Goal: Task Accomplishment & Management: Manage account settings

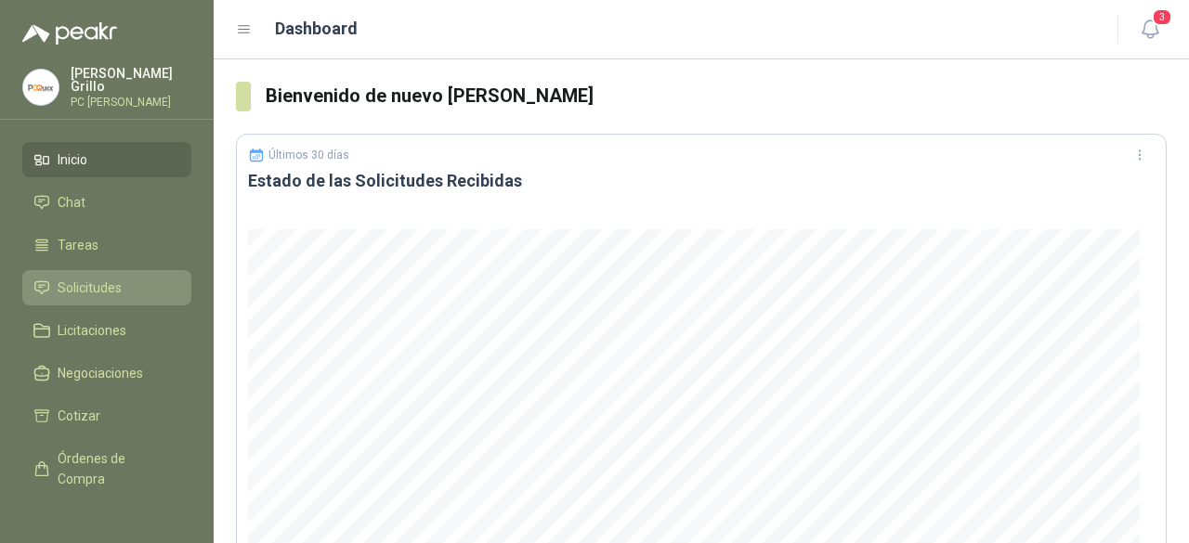
click at [75, 278] on span "Solicitudes" at bounding box center [90, 288] width 64 height 20
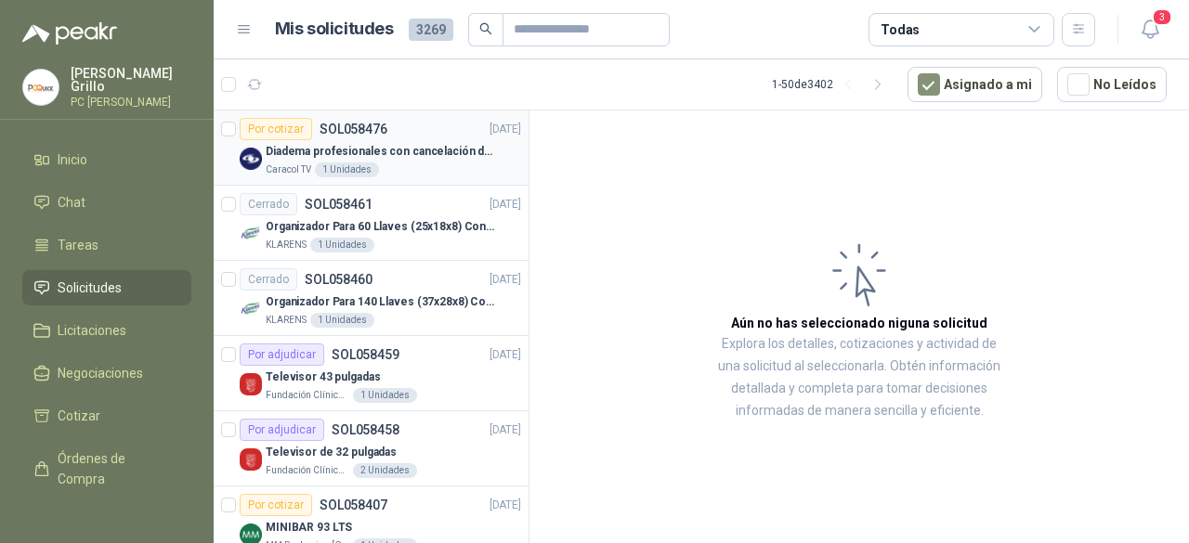
click at [290, 157] on p "Diadema profesionales con cancelación de ruido en micrófono" at bounding box center [381, 152] width 231 height 18
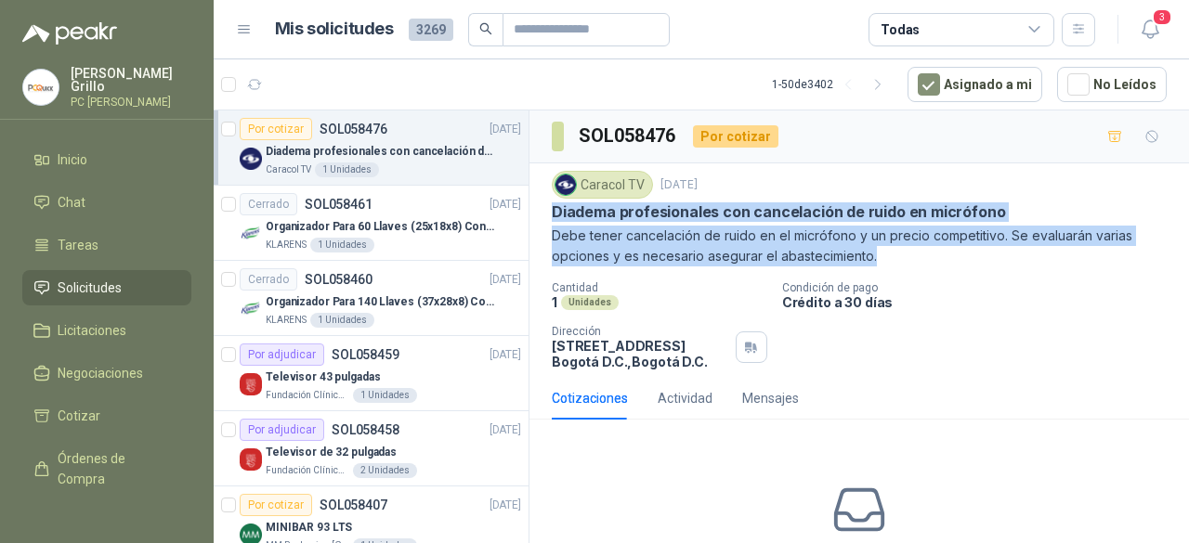
drag, startPoint x: 554, startPoint y: 207, endPoint x: 889, endPoint y: 259, distance: 339.4
click at [889, 259] on div "Caracol TV [DATE] Diadema profesionales con cancelación de ruido en micrófono D…" at bounding box center [859, 219] width 615 height 96
copy div "Diadema profesionales con cancelación de ruido en micrófono Debe tener cancelac…"
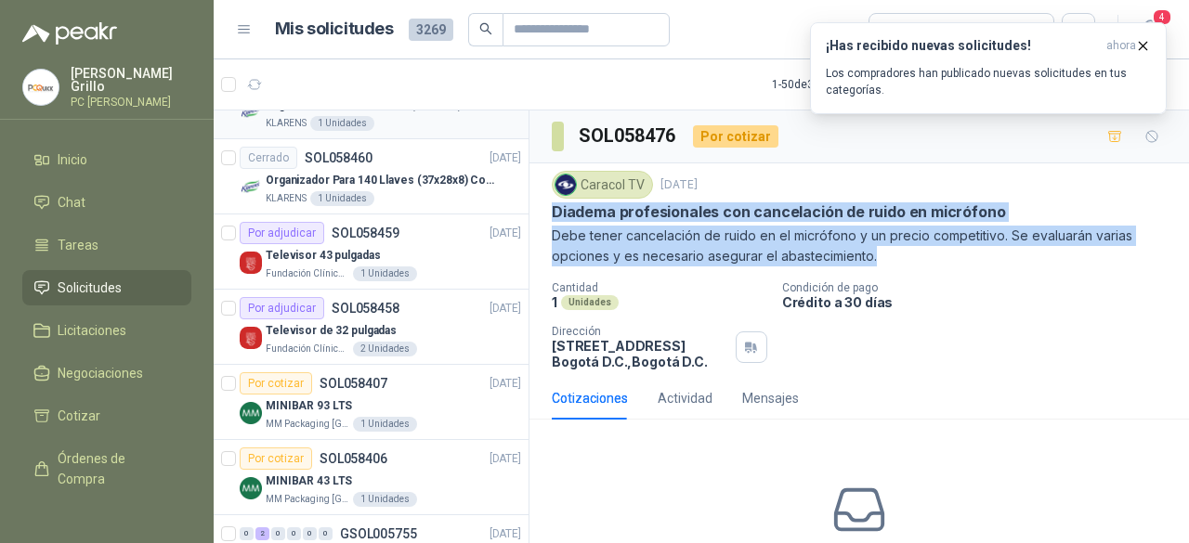
scroll to position [186, 0]
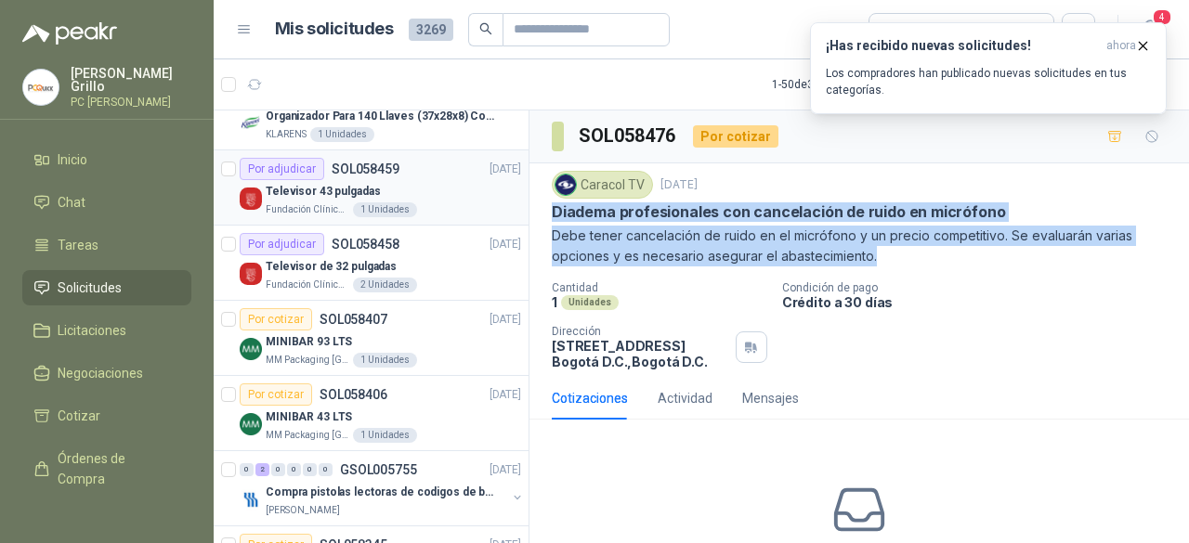
click at [335, 187] on p "Televisor 43 pulgadas" at bounding box center [323, 192] width 114 height 18
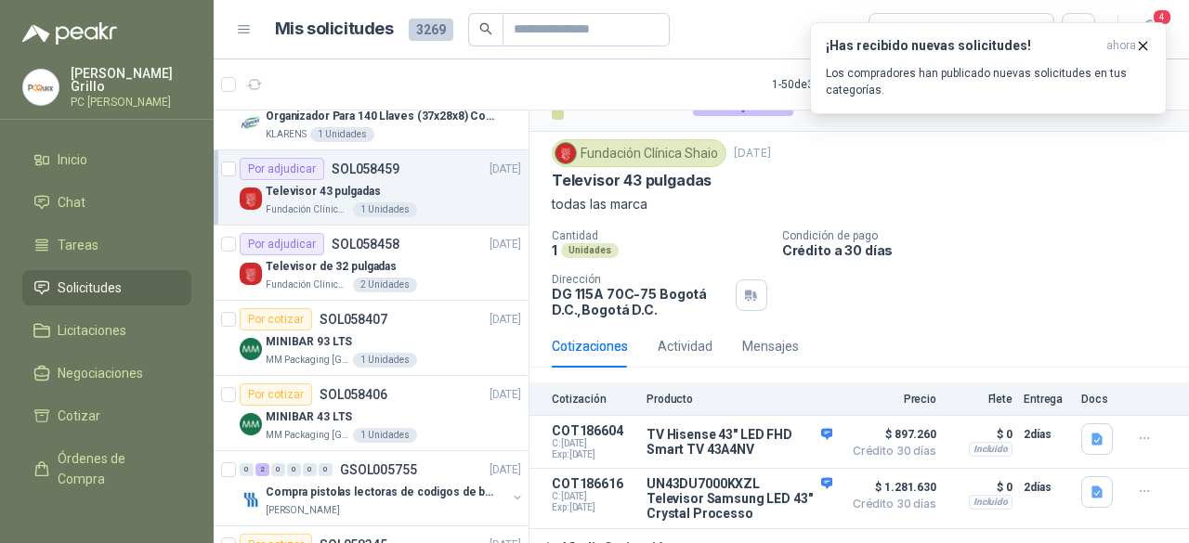
scroll to position [48, 0]
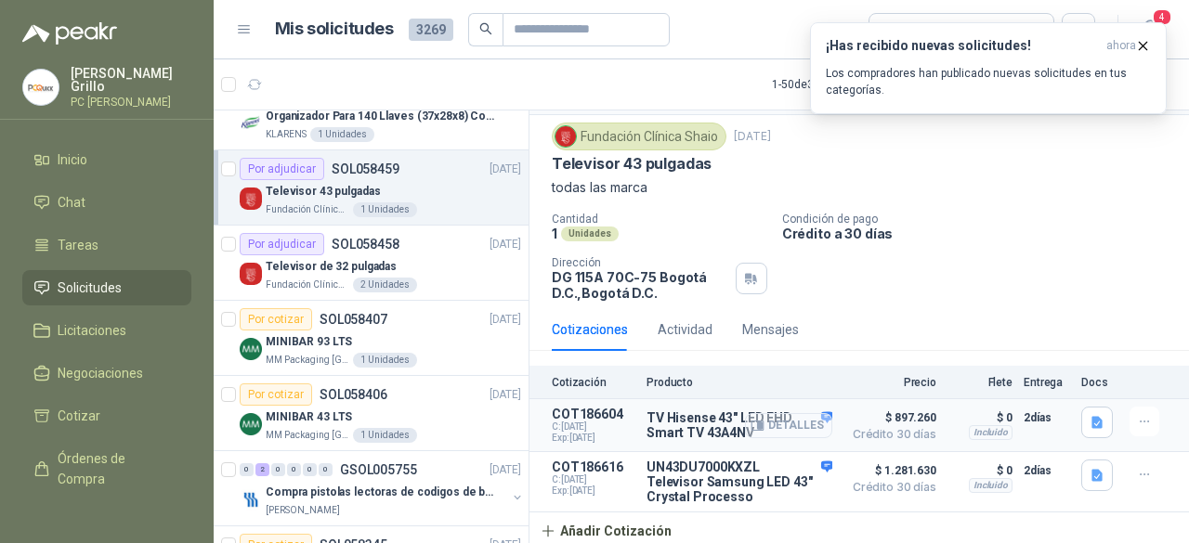
click at [780, 424] on button "Detalles" at bounding box center [788, 425] width 87 height 25
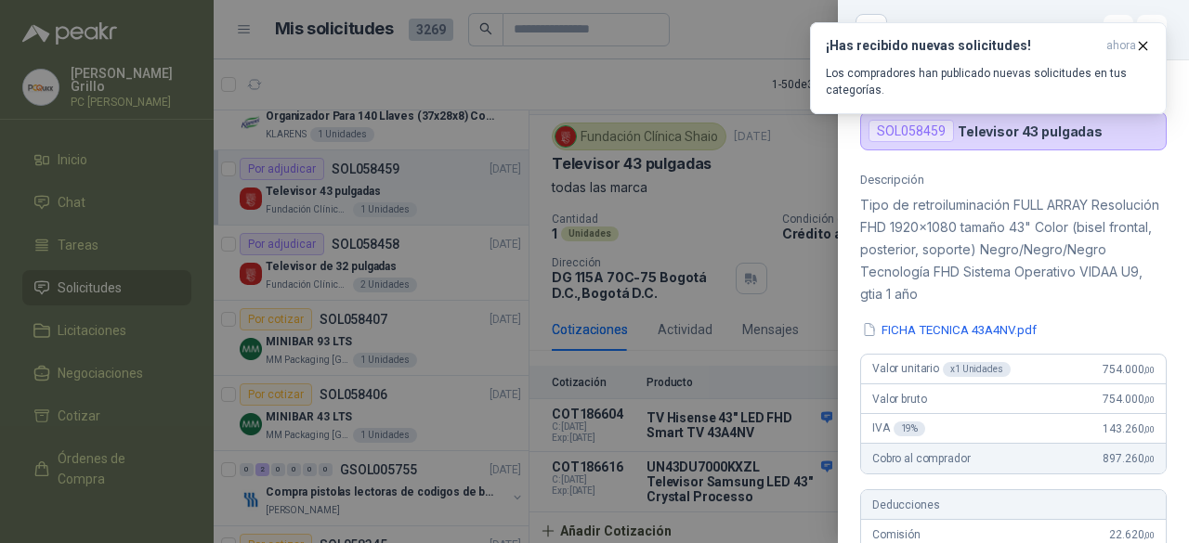
scroll to position [0, 0]
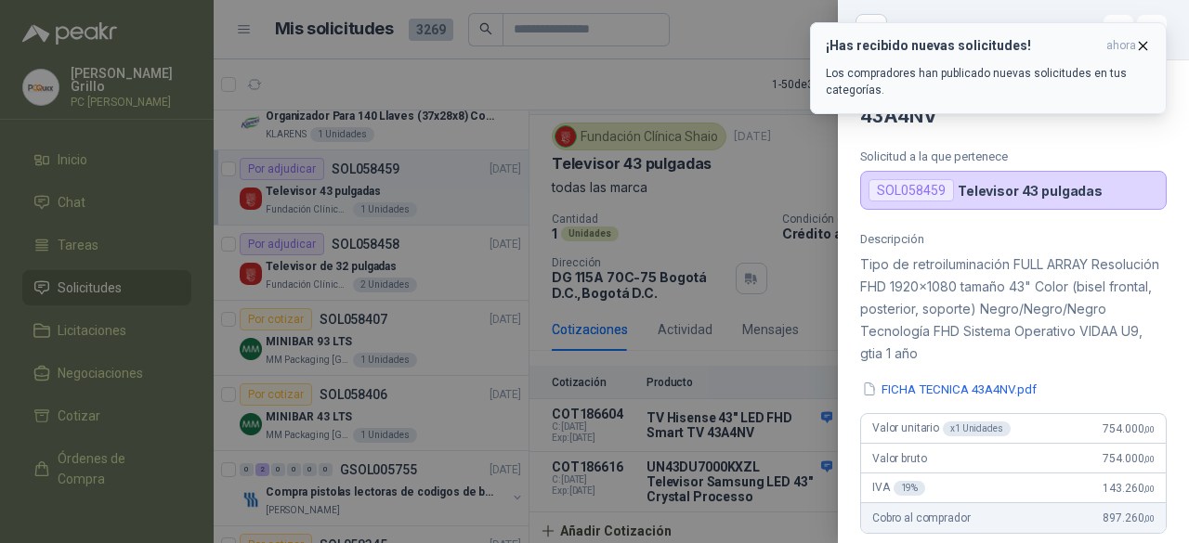
click at [1143, 45] on icon "button" at bounding box center [1143, 45] width 7 height 7
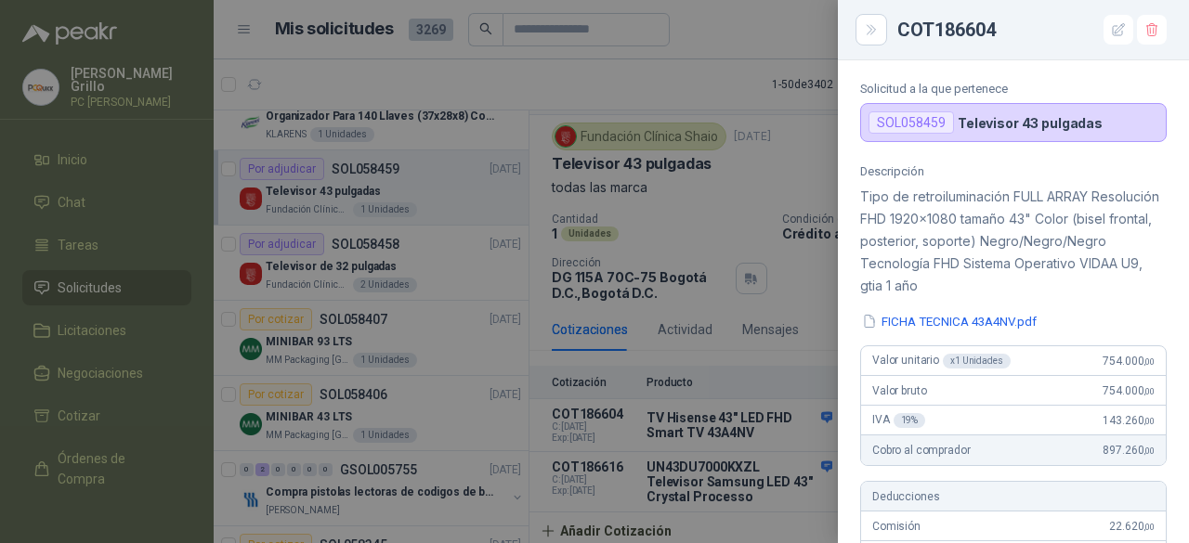
scroll to position [186, 0]
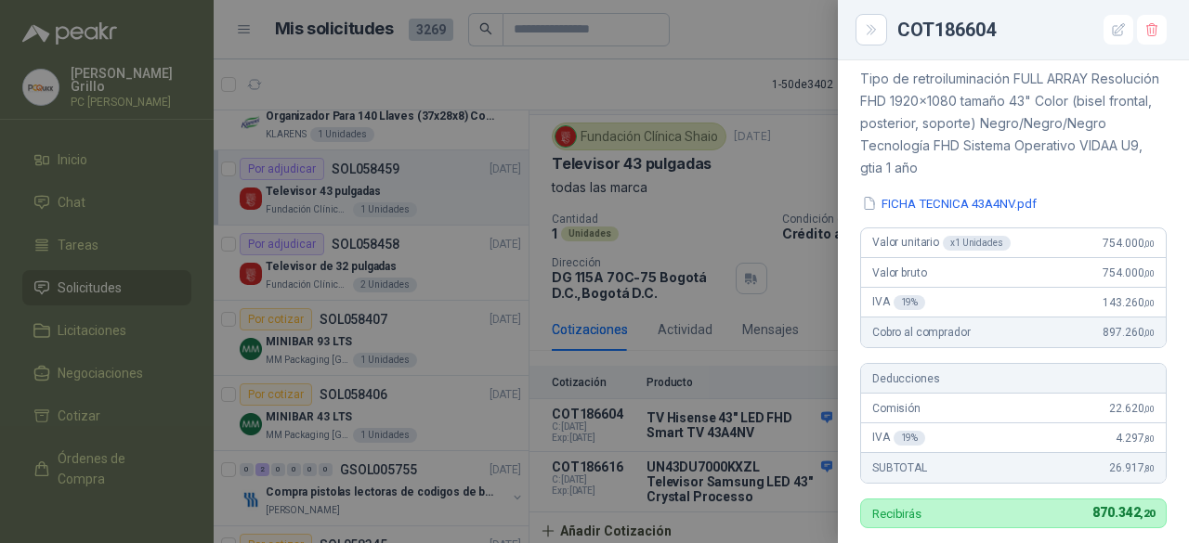
click at [708, 419] on div at bounding box center [594, 271] width 1189 height 543
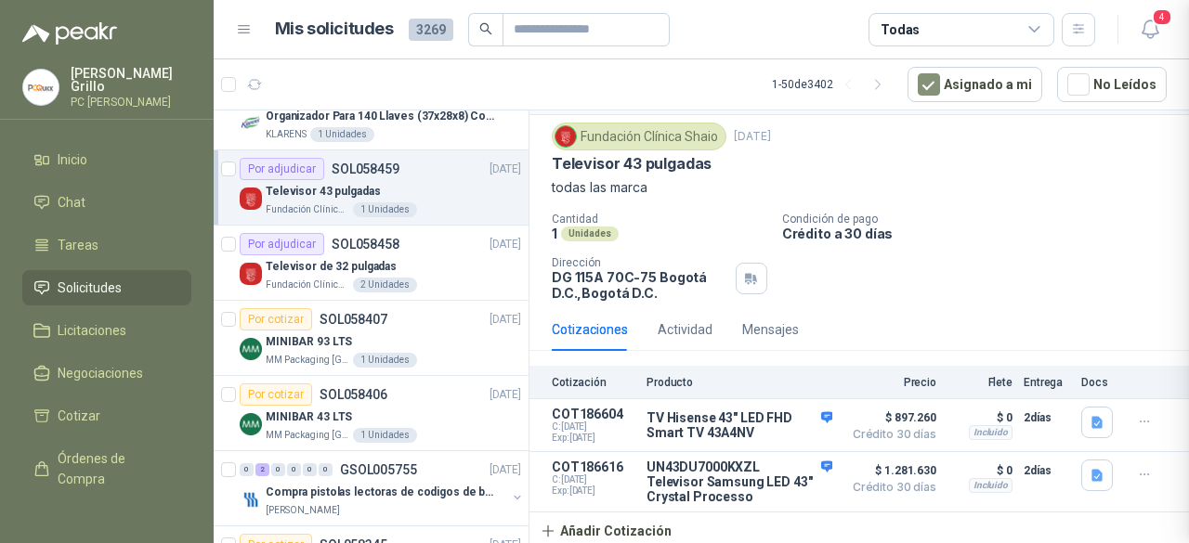
scroll to position [729, 0]
click at [756, 423] on button "Detalles" at bounding box center [788, 425] width 87 height 25
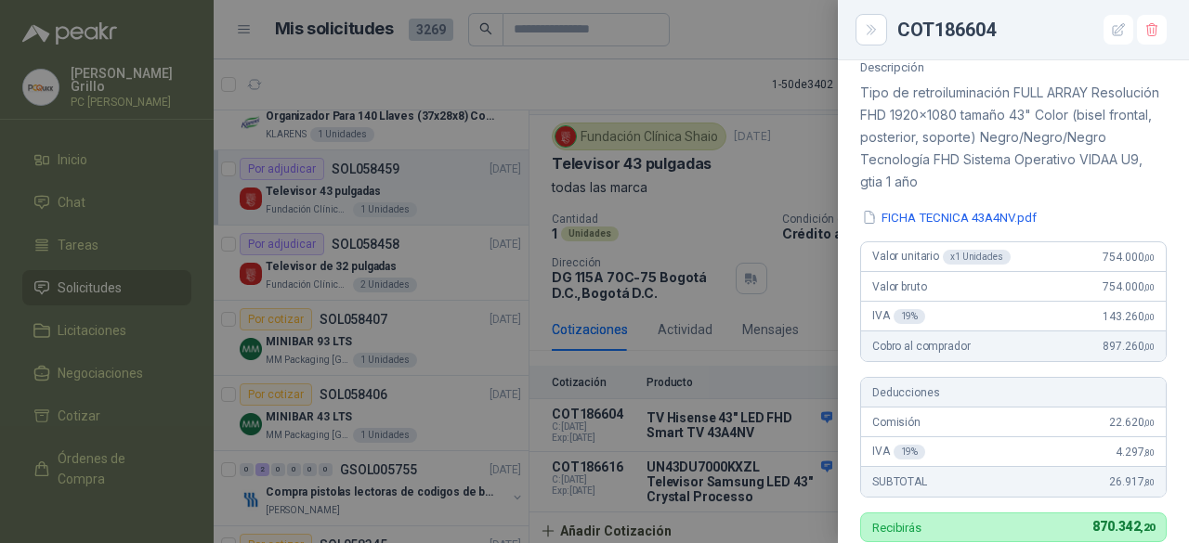
scroll to position [0, 0]
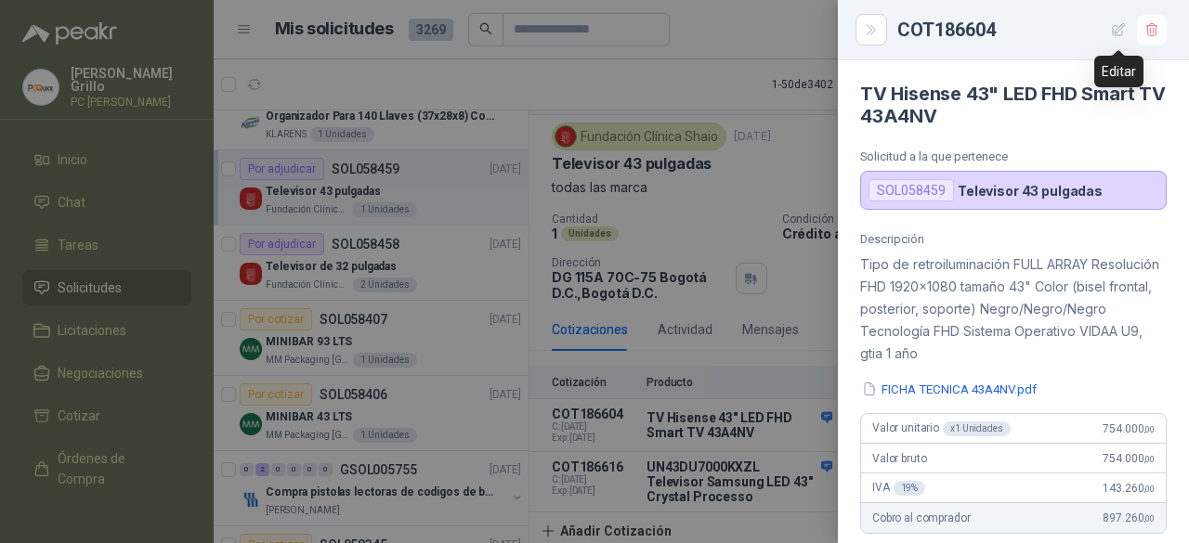
click at [1116, 29] on icon "button" at bounding box center [1119, 30] width 16 height 16
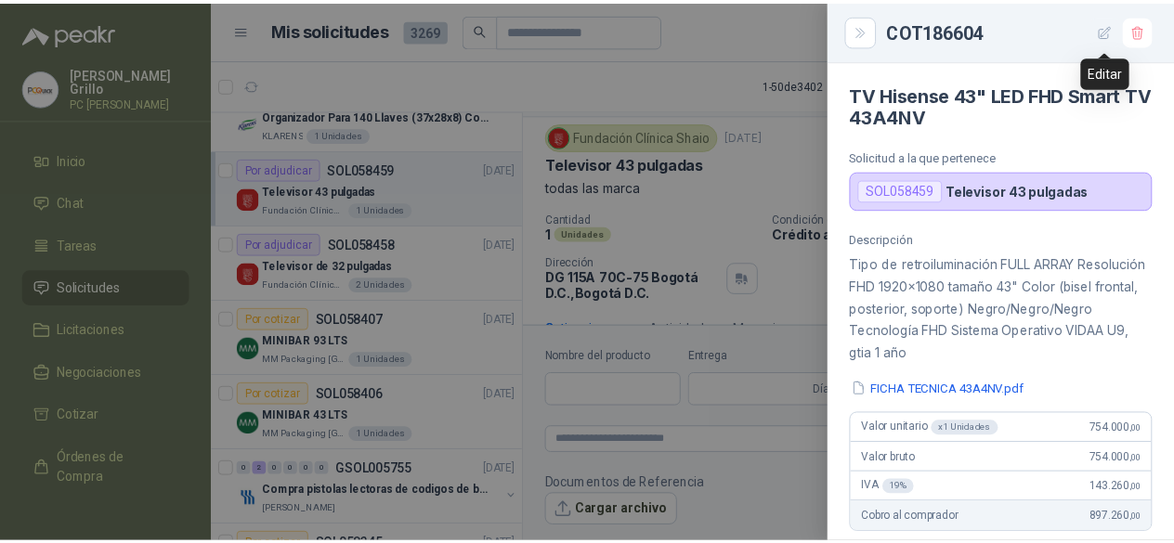
scroll to position [729, 0]
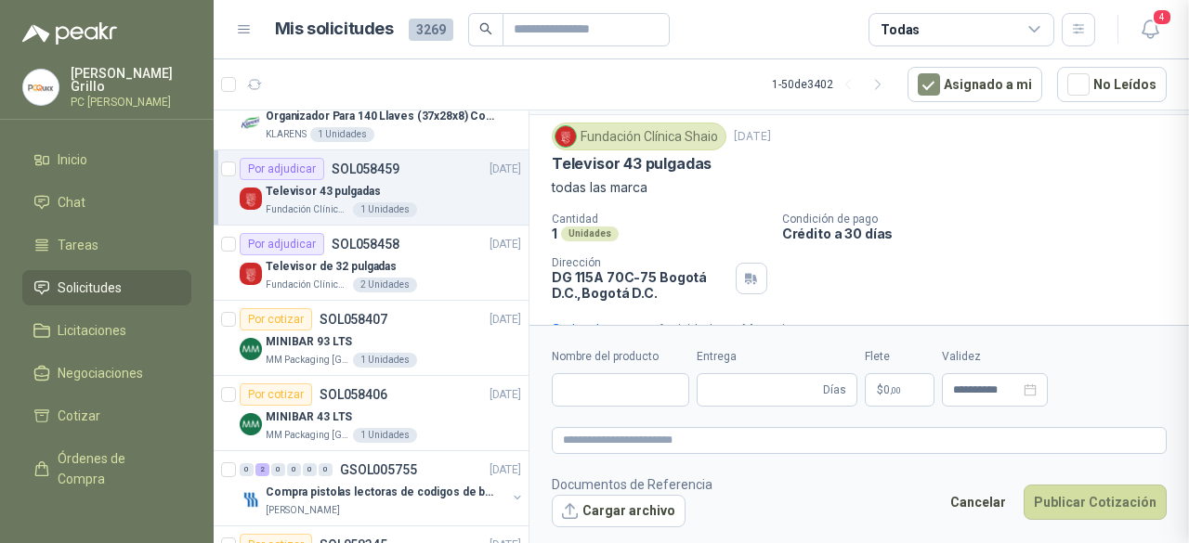
type input "**********"
type input "*"
type textarea "**********"
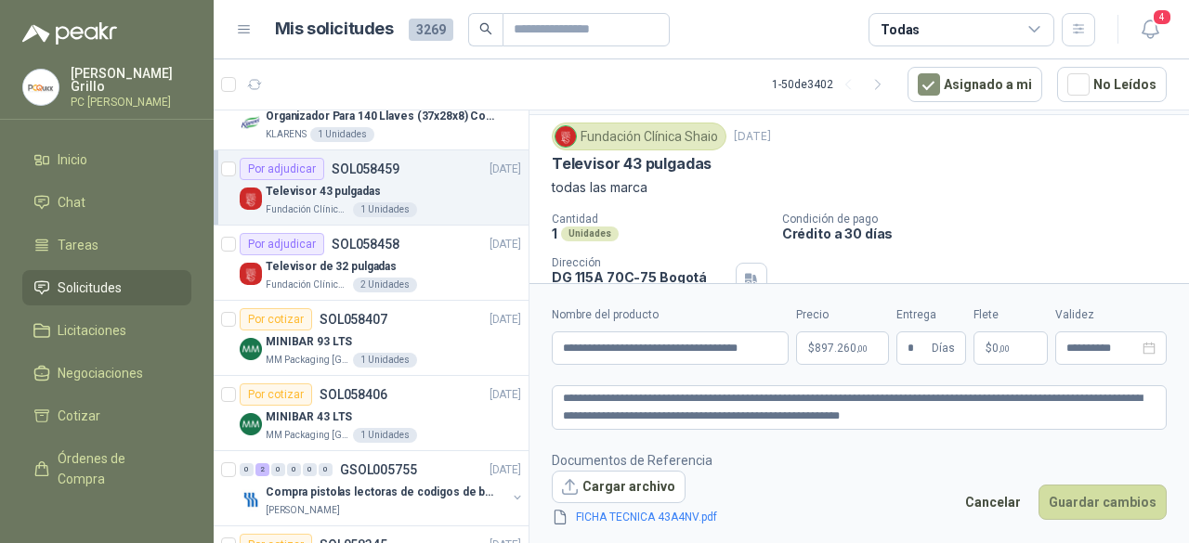
click at [811, 347] on body "[PERSON_NAME] PC QUICK Inicio Chat Tareas Solicitudes Licitaciones Negociacione…" at bounding box center [594, 271] width 1189 height 543
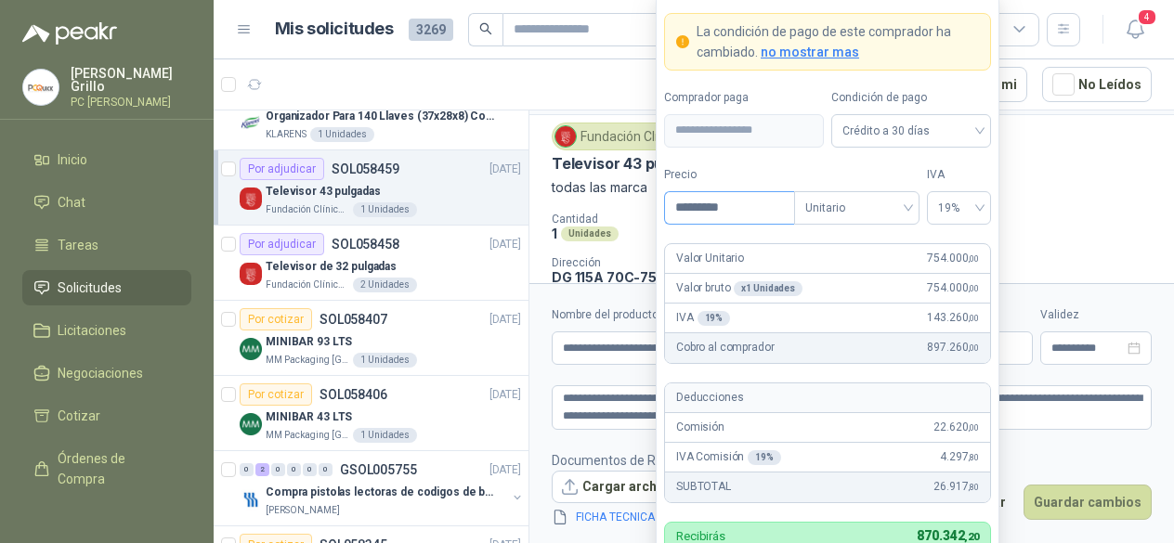
click at [706, 209] on input "*********" at bounding box center [729, 208] width 129 height 32
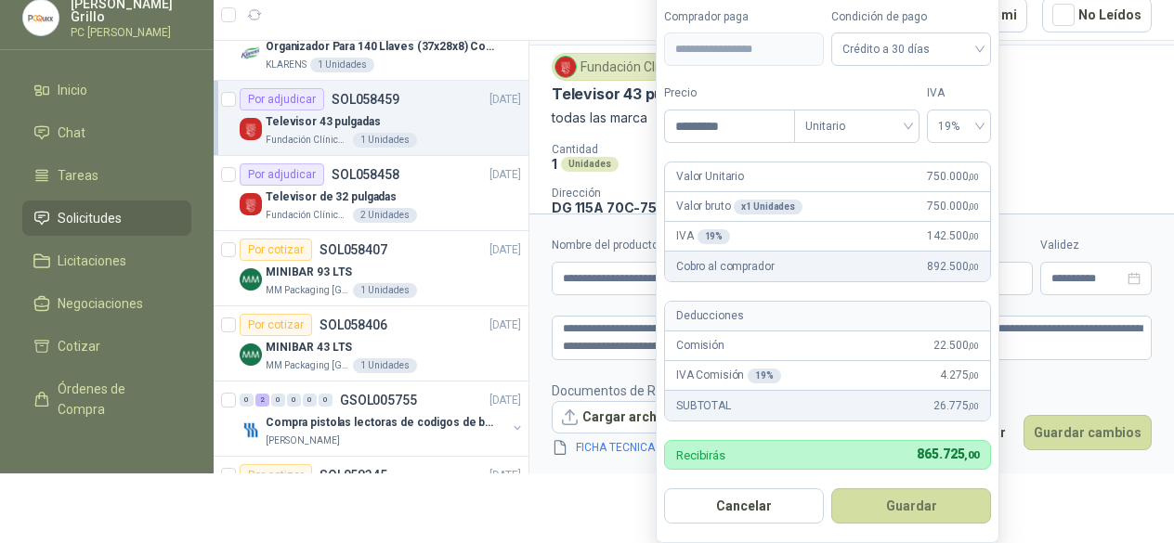
scroll to position [87, 0]
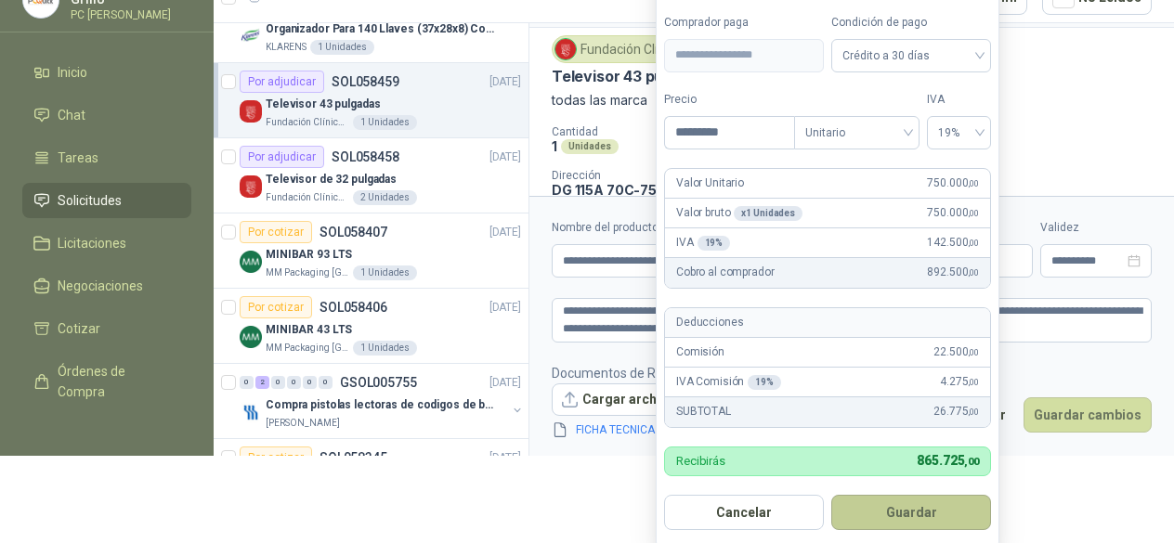
type input "*********"
click at [909, 499] on button "Guardar" at bounding box center [911, 512] width 160 height 35
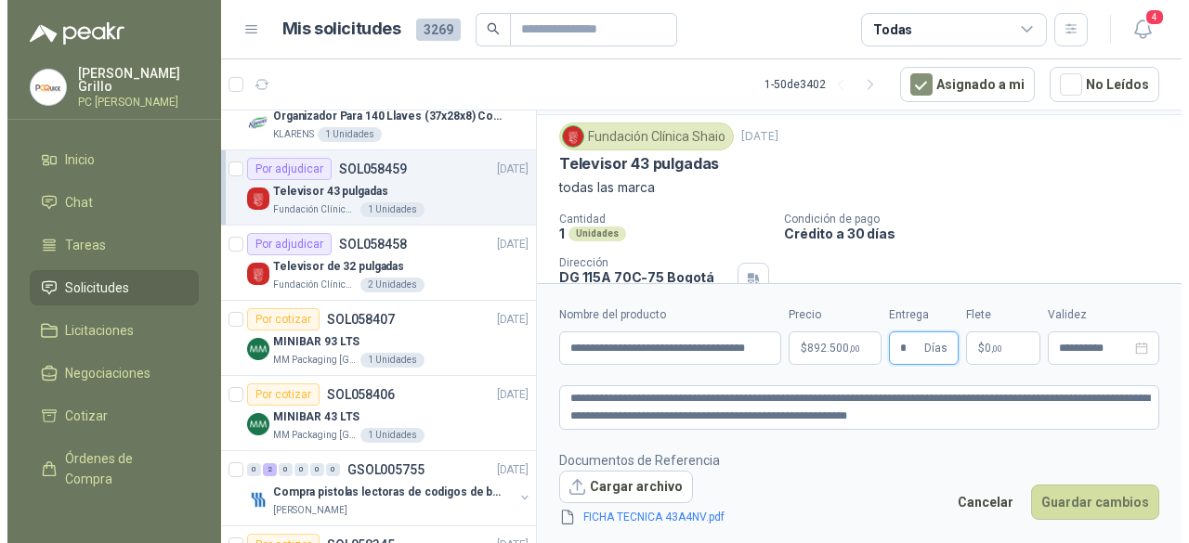
scroll to position [0, 0]
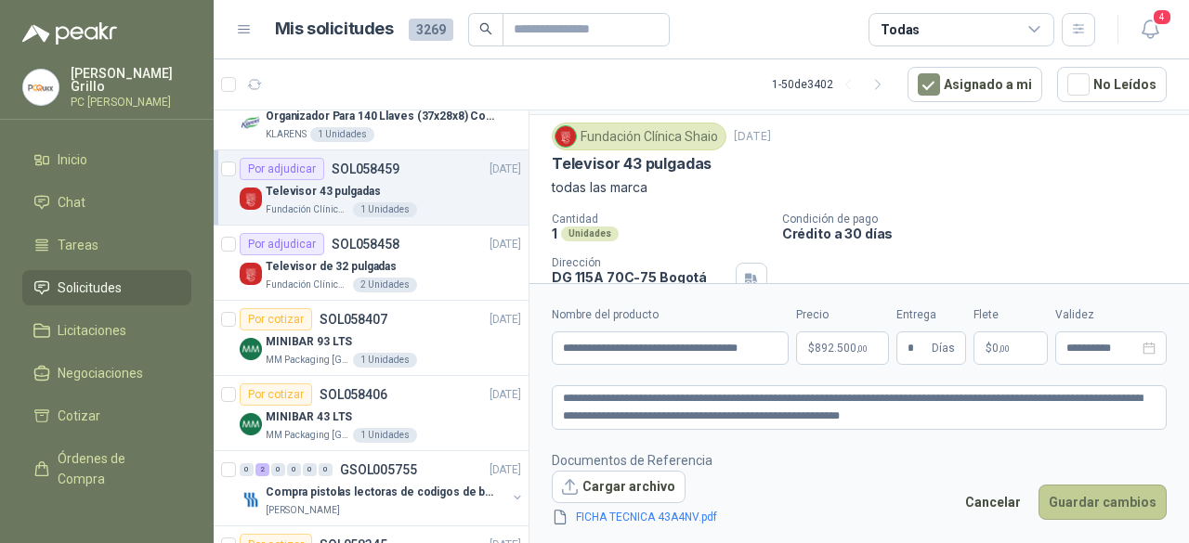
click at [1095, 496] on button "Guardar cambios" at bounding box center [1103, 502] width 128 height 35
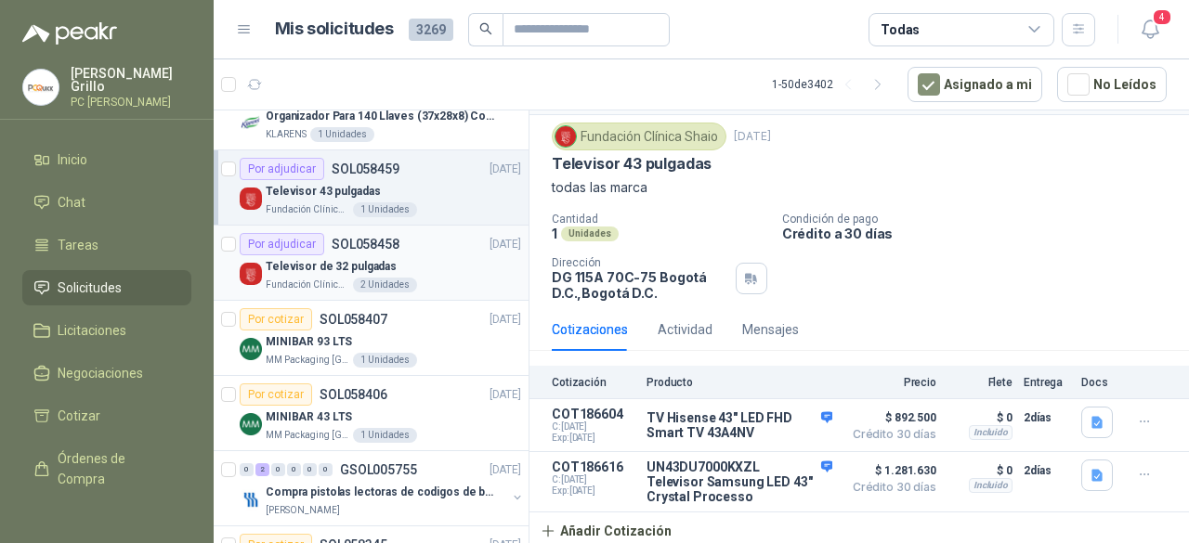
click at [315, 271] on p "Televisor de 32 pulgadas" at bounding box center [331, 267] width 131 height 18
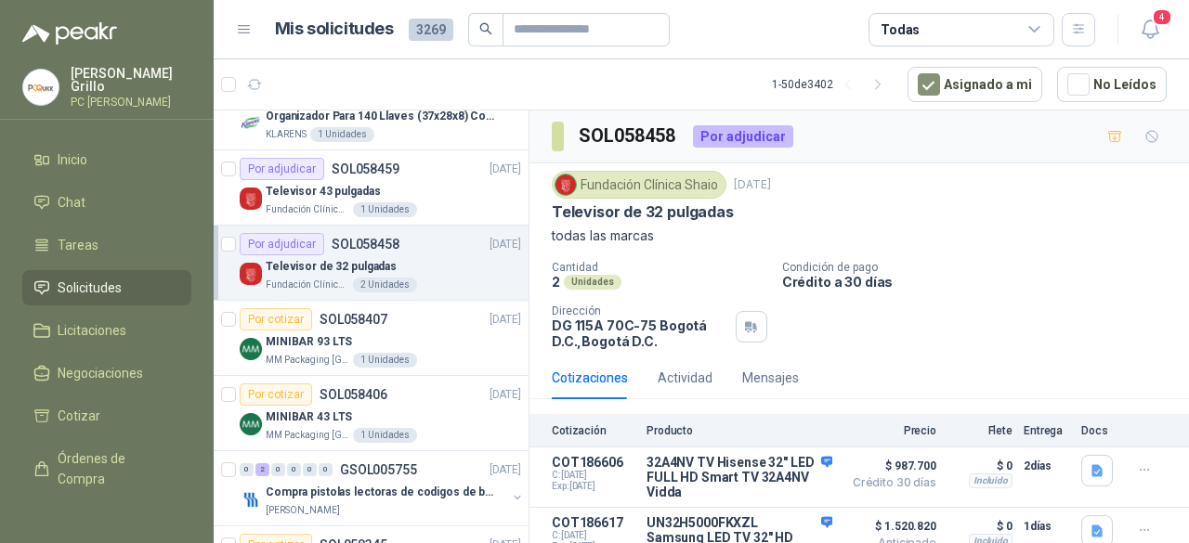
scroll to position [72, 0]
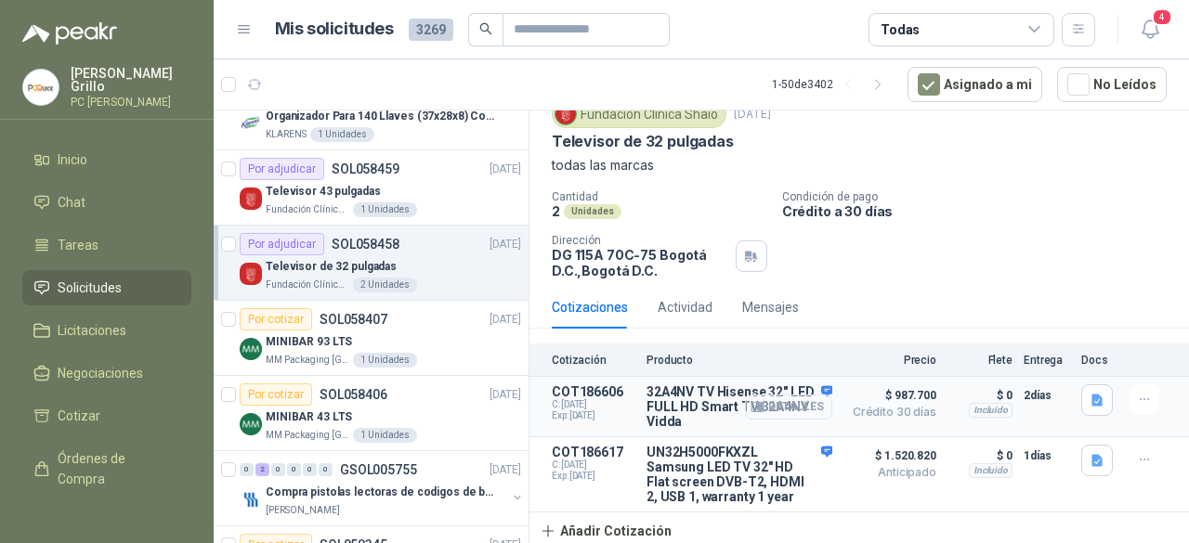
click at [758, 404] on icon "button" at bounding box center [760, 407] width 5 height 7
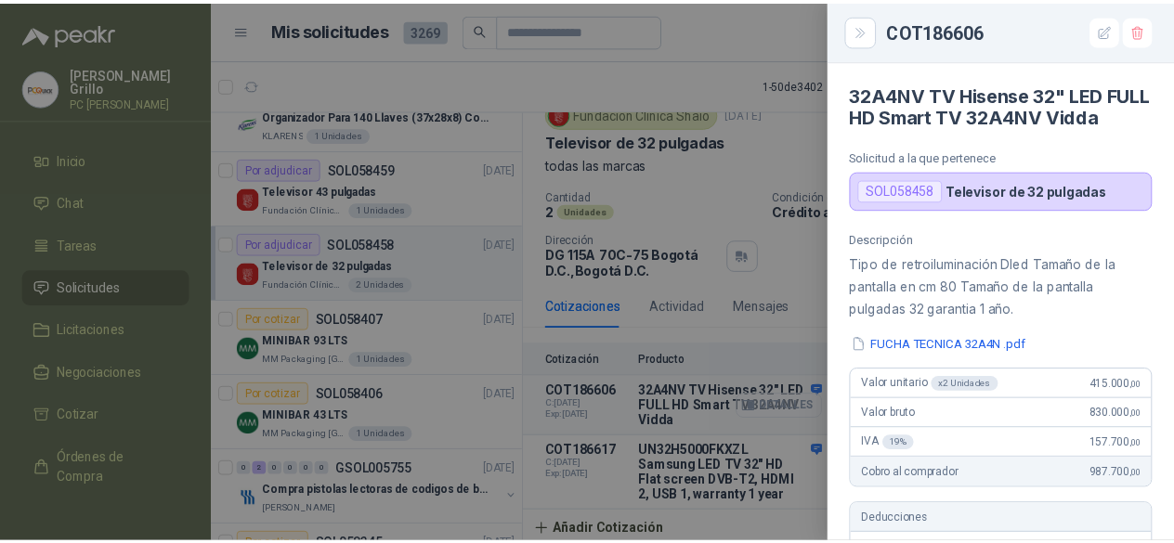
scroll to position [698, 0]
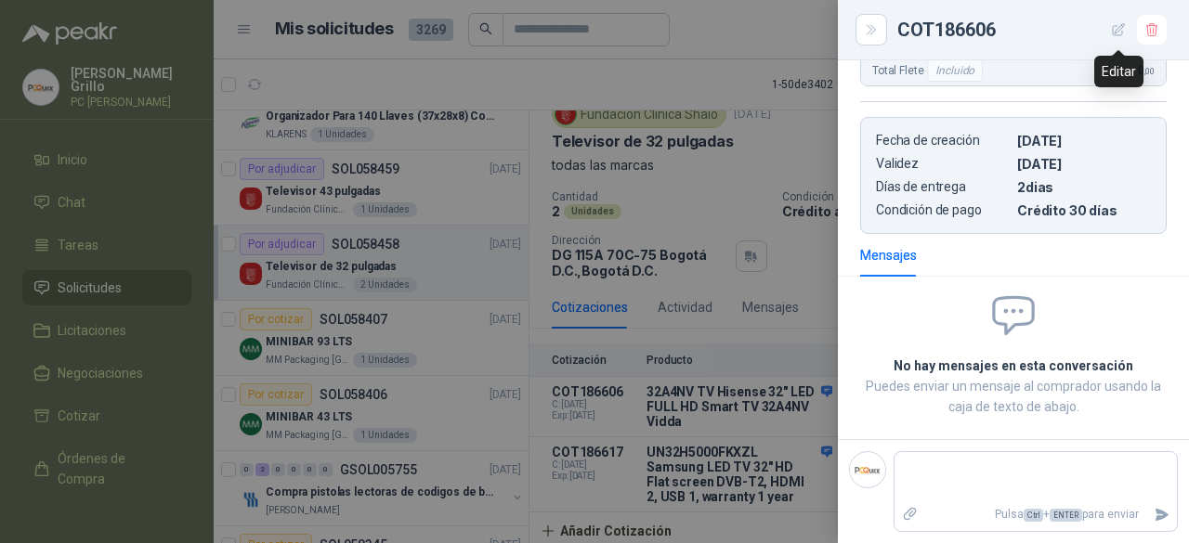
click at [1124, 34] on icon "button" at bounding box center [1119, 30] width 16 height 16
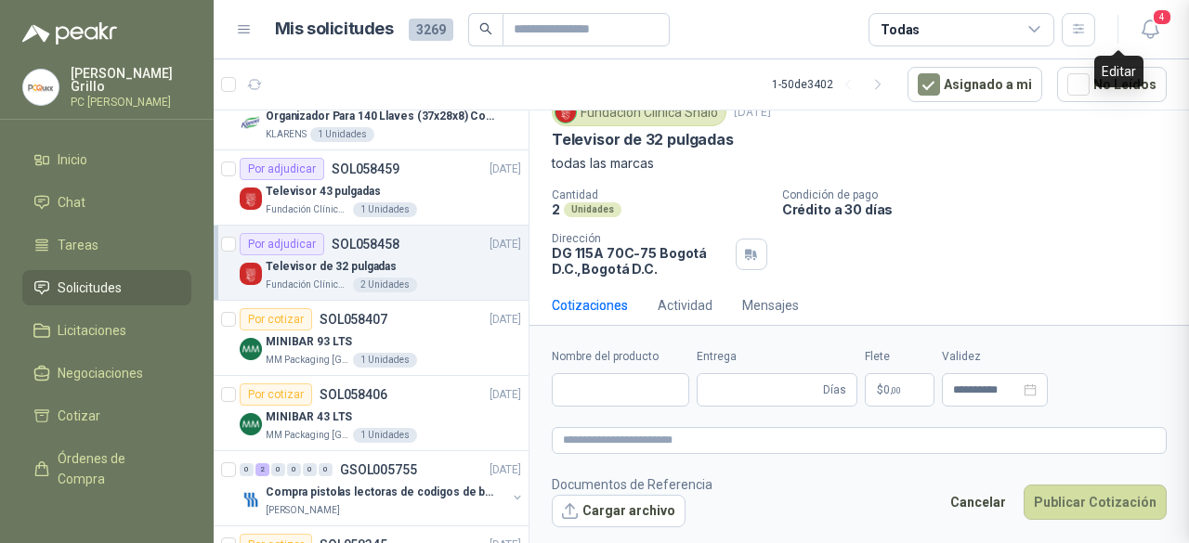
type input "**********"
type input "*"
type textarea "**********"
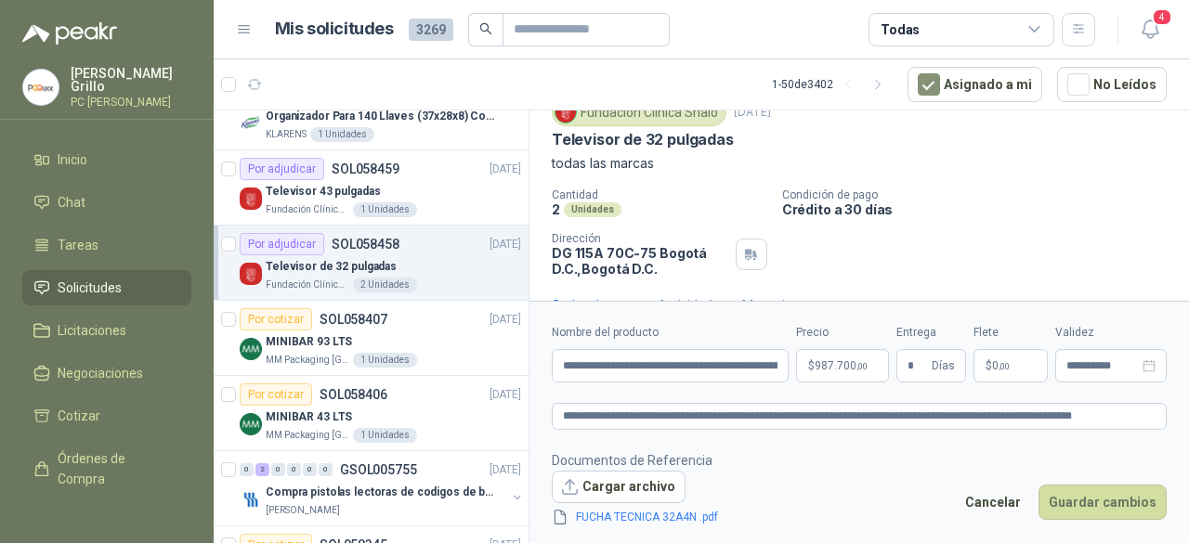
click at [838, 371] on body "[PERSON_NAME] PC QUICK Inicio Chat Tareas Solicitudes Licitaciones Negociacione…" at bounding box center [594, 271] width 1189 height 543
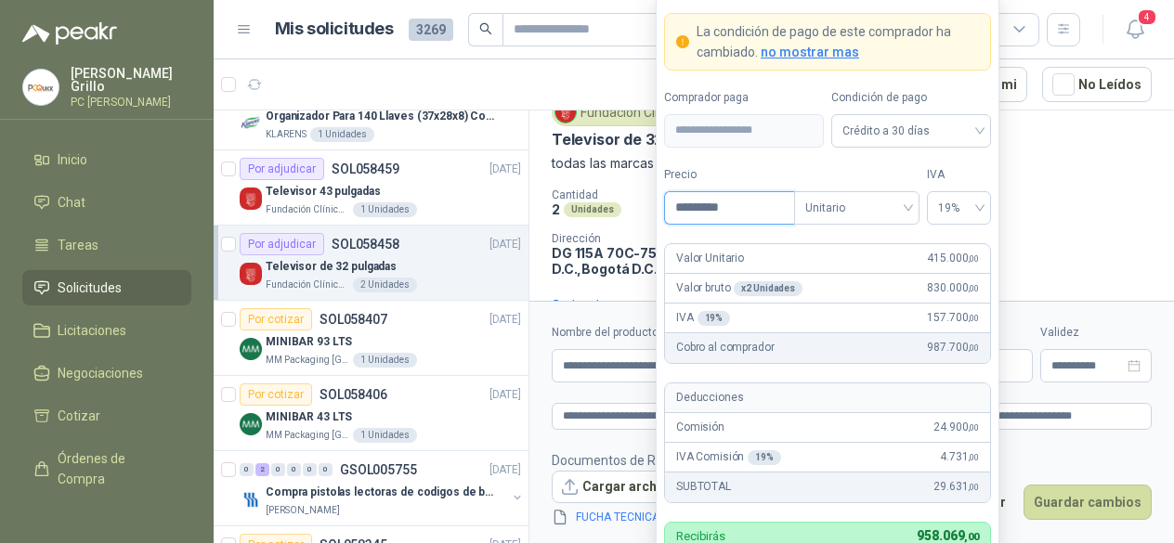
drag, startPoint x: 737, startPoint y: 216, endPoint x: 595, endPoint y: 215, distance: 142.2
click at [595, 215] on body "[PERSON_NAME] PC QUICK Inicio Chat Tareas Solicitudes Licitaciones Negociacione…" at bounding box center [587, 271] width 1174 height 543
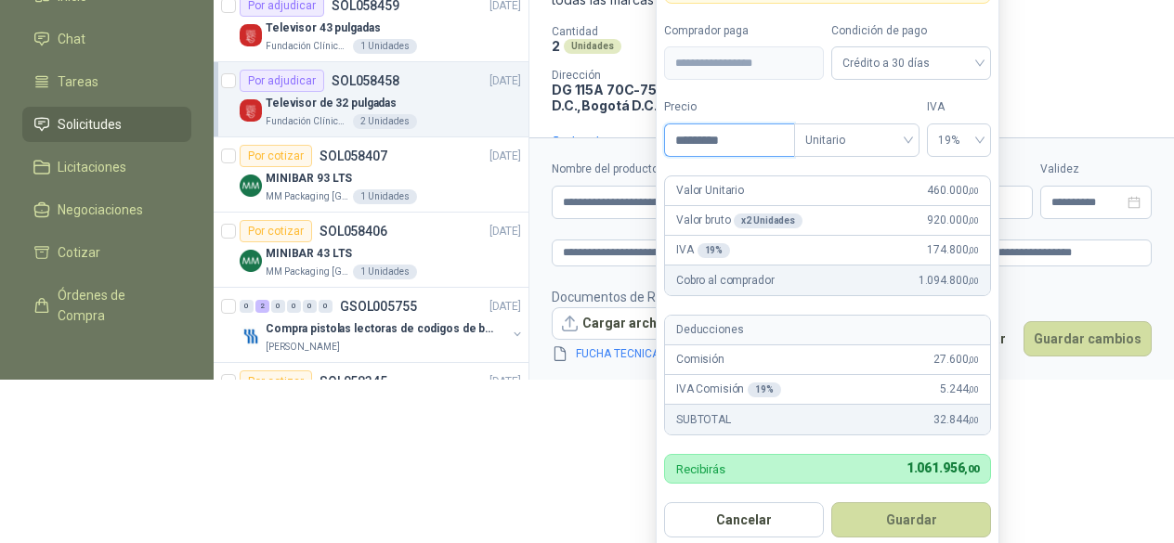
scroll to position [171, 0]
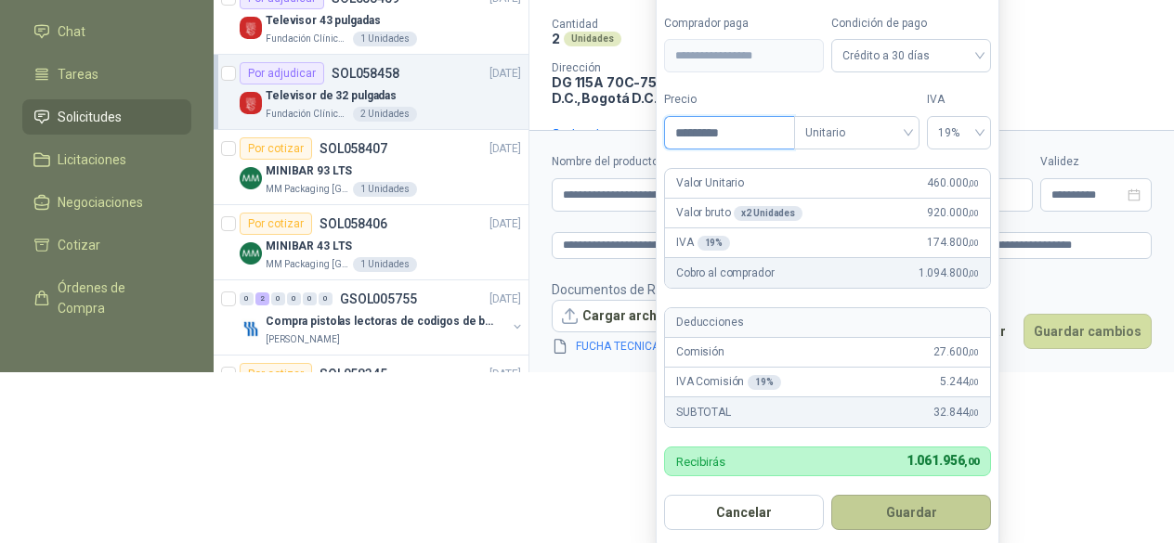
type input "*********"
click at [905, 514] on button "Guardar" at bounding box center [911, 512] width 160 height 35
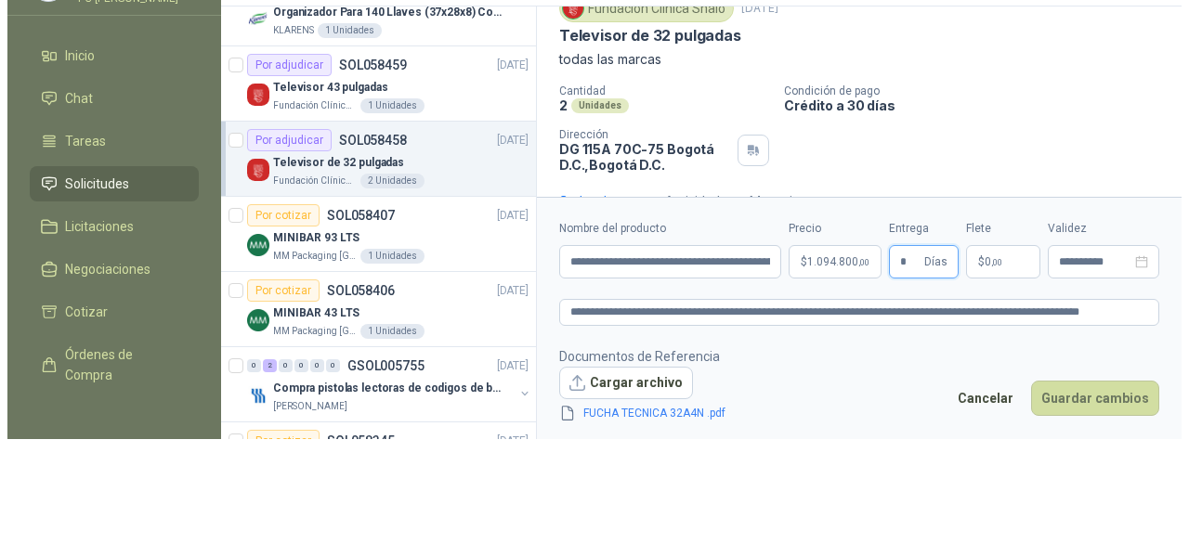
scroll to position [0, 0]
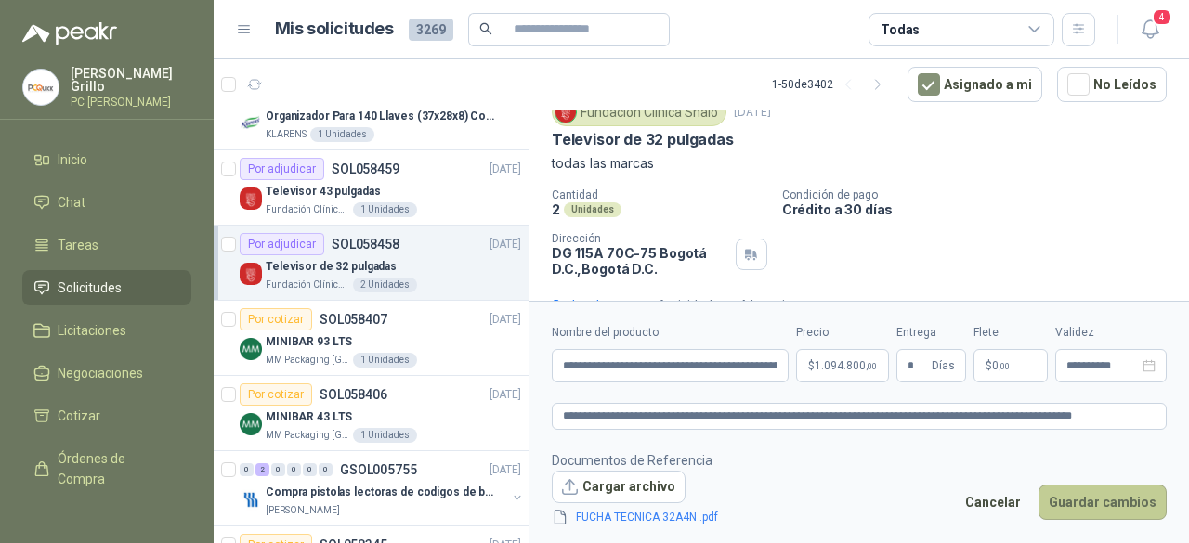
click at [1084, 493] on button "Guardar cambios" at bounding box center [1103, 502] width 128 height 35
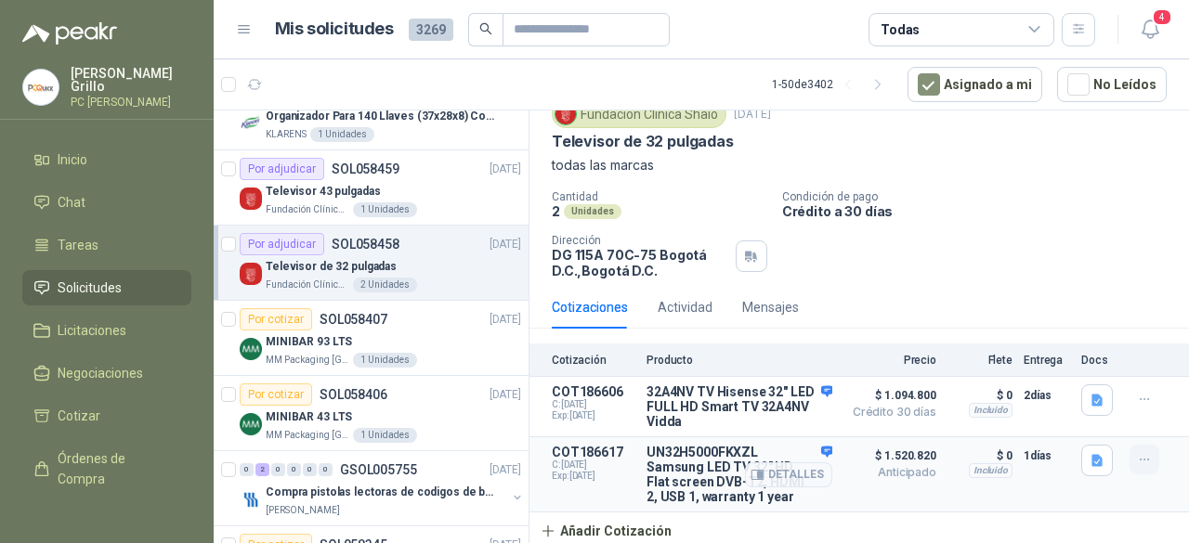
click at [1137, 459] on icon "button" at bounding box center [1145, 460] width 16 height 16
click at [1041, 390] on button "Editar" at bounding box center [1107, 384] width 149 height 30
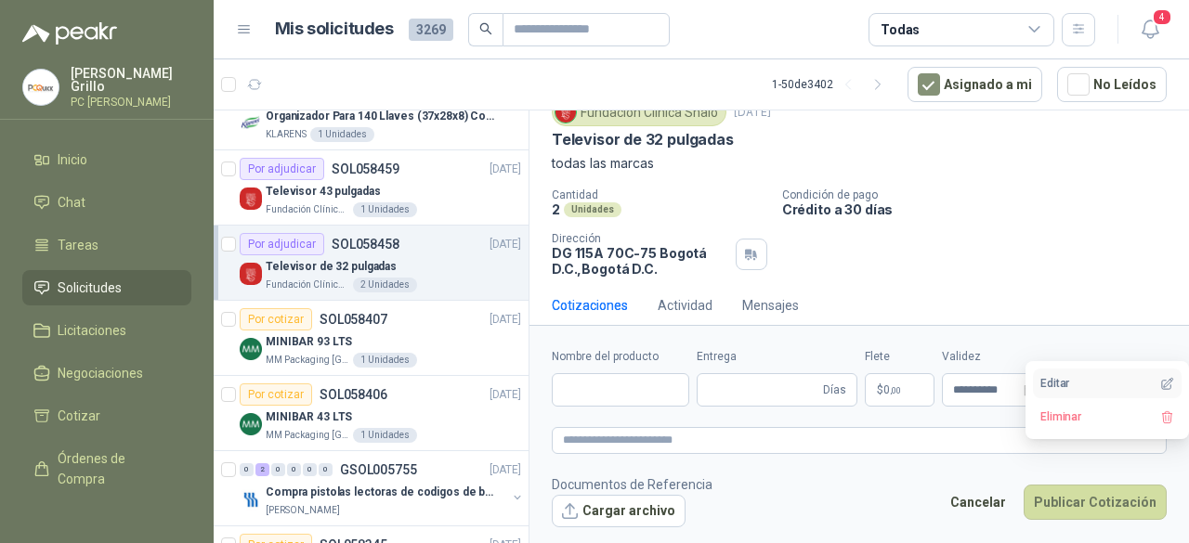
type input "**********"
type input "*"
type textarea "**********"
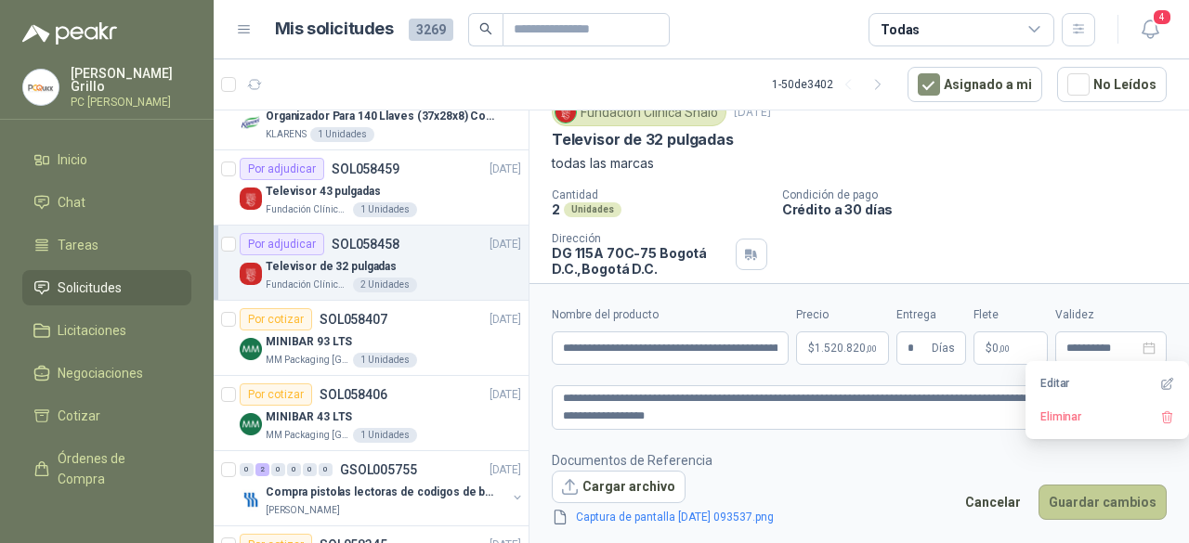
click at [1088, 504] on button "Guardar cambios" at bounding box center [1103, 502] width 128 height 35
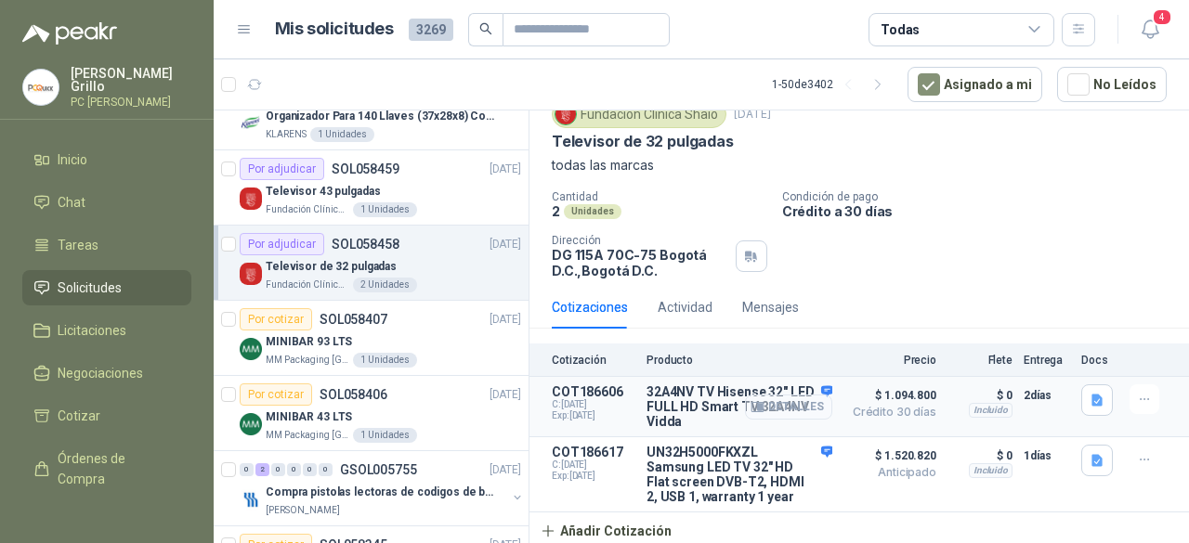
click at [774, 404] on button "Detalles" at bounding box center [788, 407] width 87 height 25
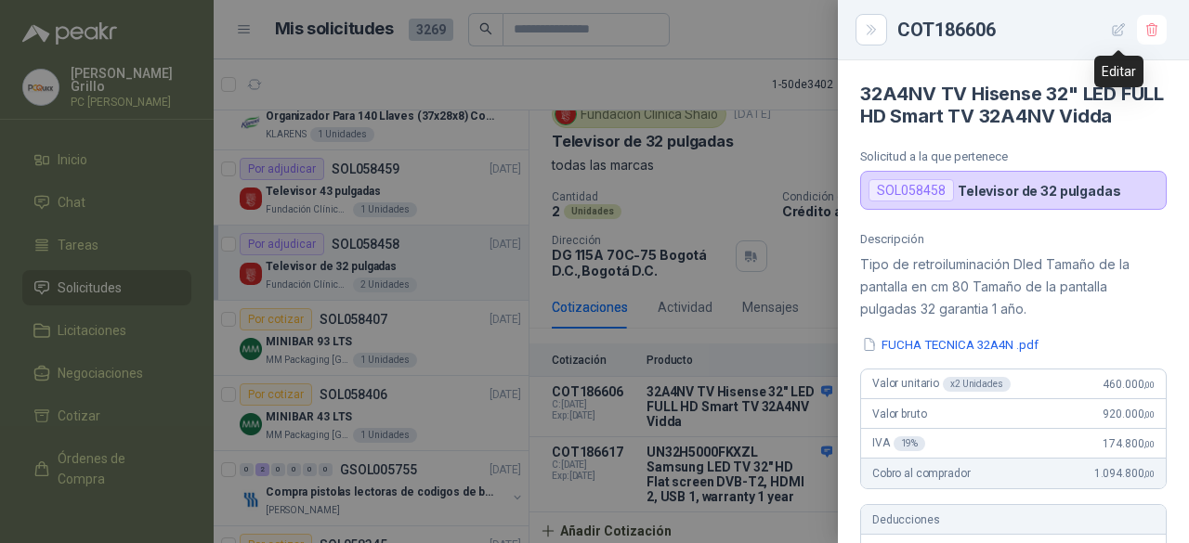
click at [1107, 32] on button "button" at bounding box center [1119, 30] width 30 height 30
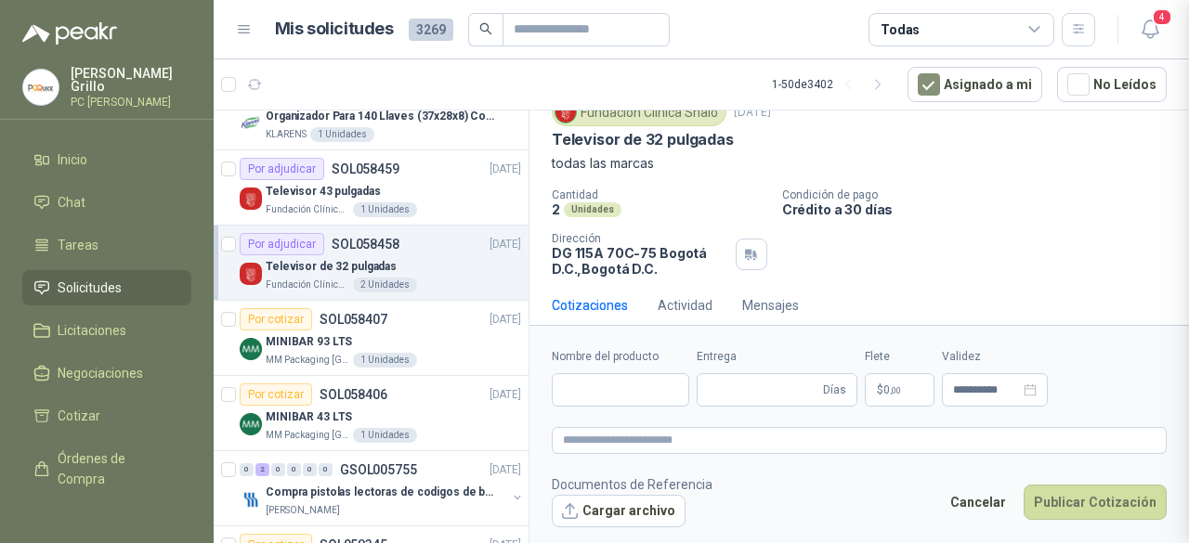
type input "**********"
type input "*"
type textarea "**********"
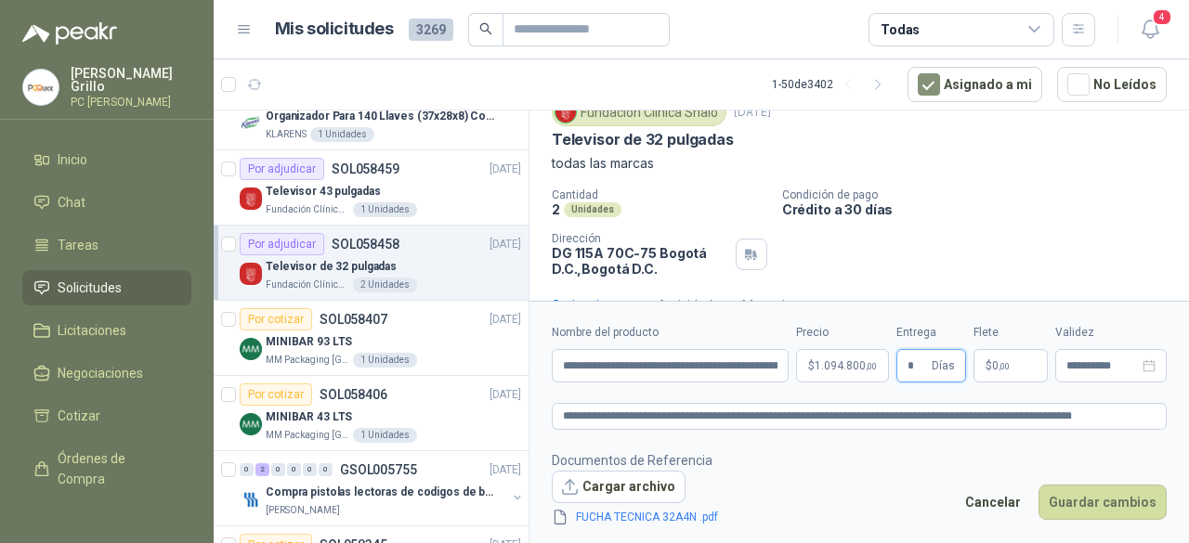
click at [912, 364] on input "*" at bounding box center [918, 366] width 20 height 32
type input "*"
click at [1076, 495] on button "Guardar cambios" at bounding box center [1103, 502] width 128 height 35
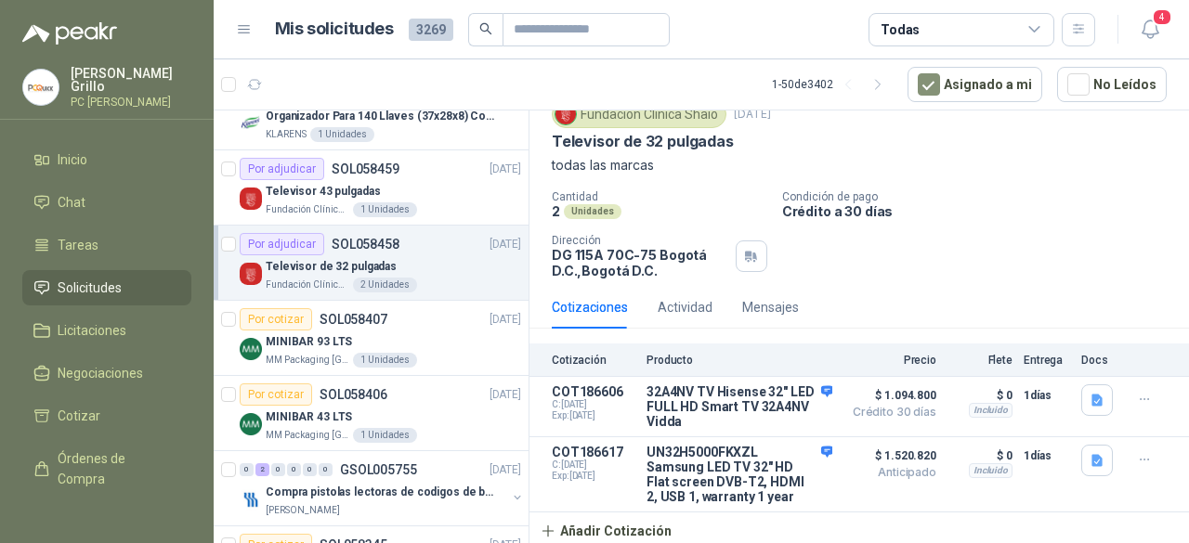
click at [346, 288] on div "Fundación Clínica Shaio 2 Unidades" at bounding box center [393, 285] width 255 height 15
click at [353, 278] on div "2 Unidades" at bounding box center [385, 285] width 64 height 15
click at [344, 193] on p "Televisor 43 pulgadas" at bounding box center [323, 192] width 114 height 18
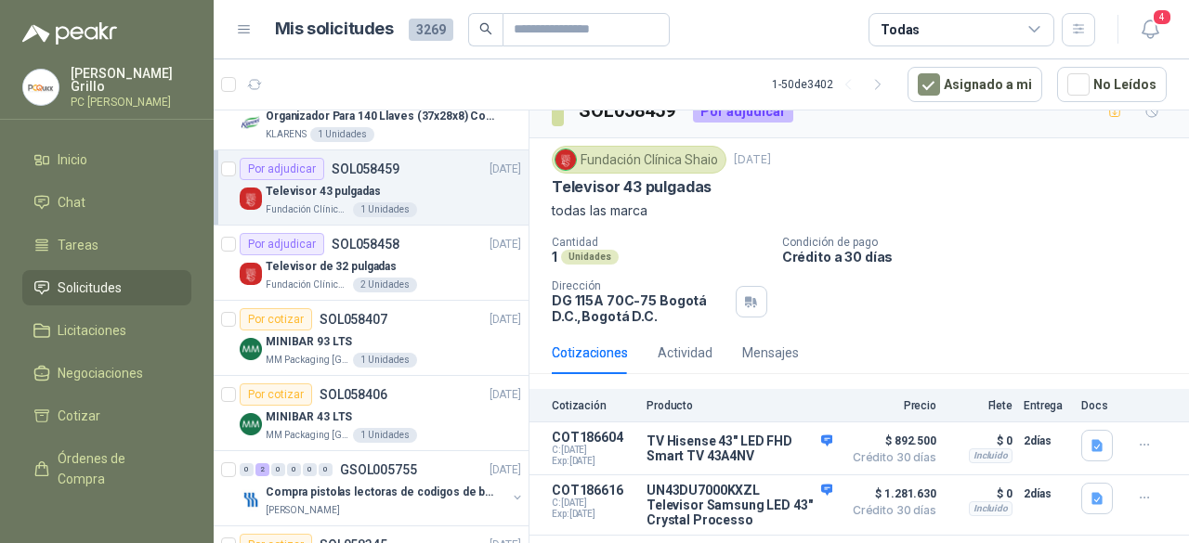
scroll to position [48, 0]
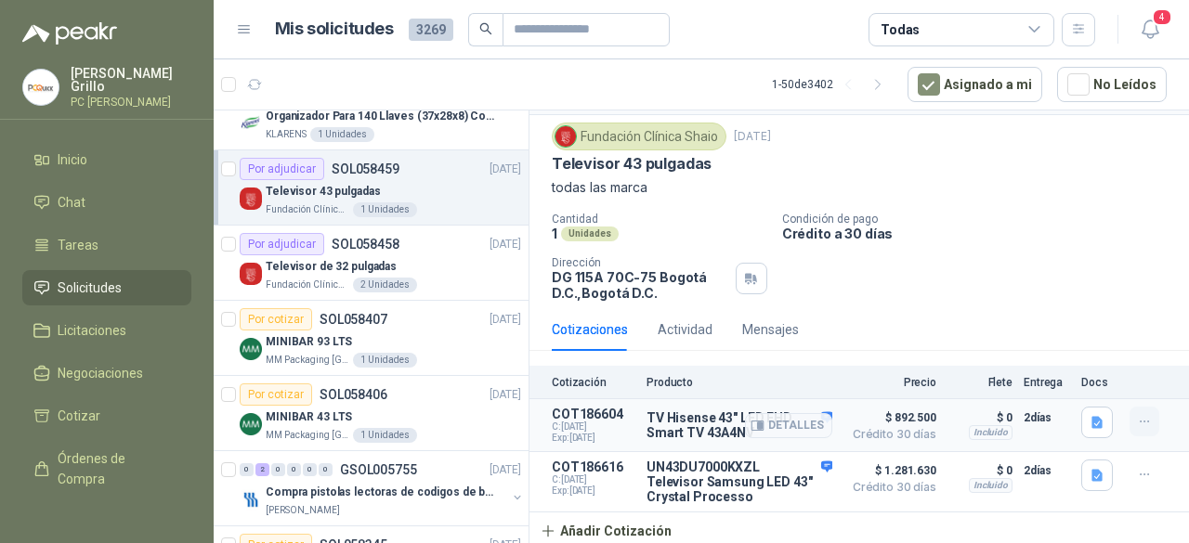
click at [1137, 426] on icon "button" at bounding box center [1145, 422] width 16 height 16
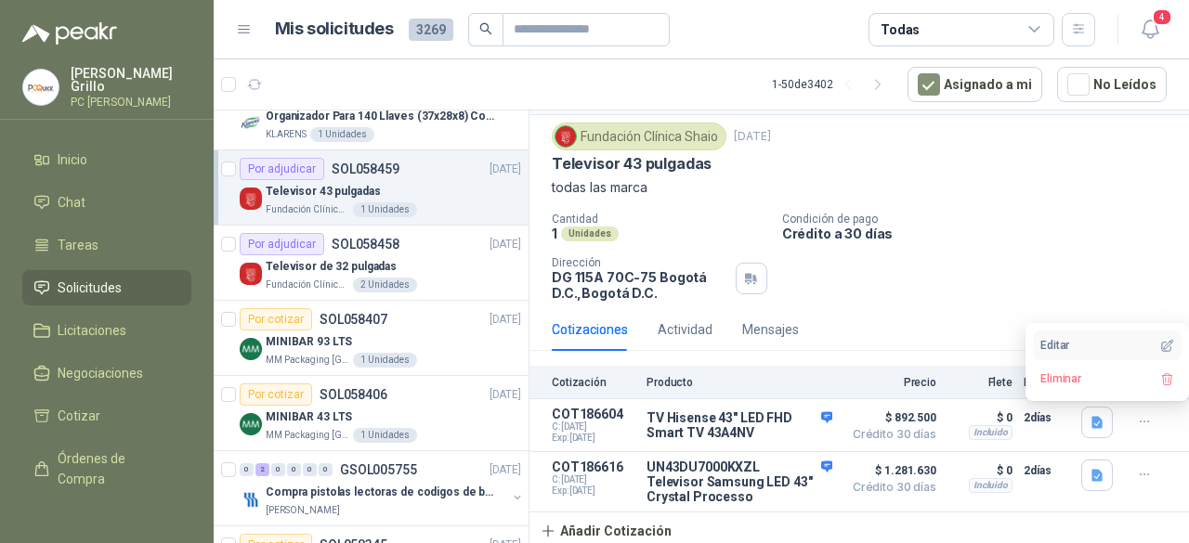
click at [1057, 336] on button "Editar" at bounding box center [1107, 346] width 149 height 30
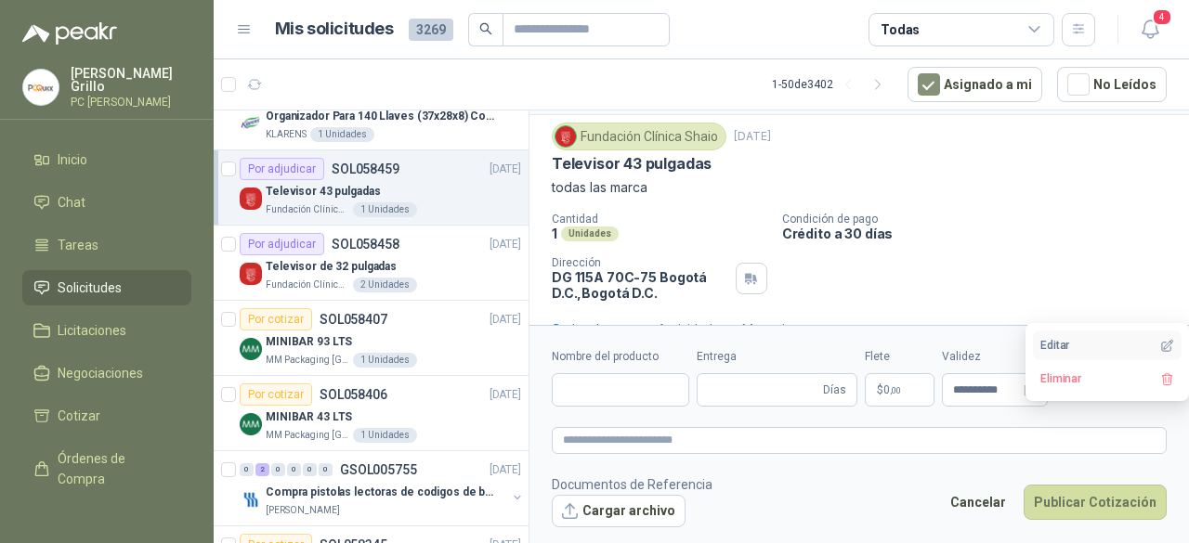
type input "**********"
type input "*"
type textarea "**********"
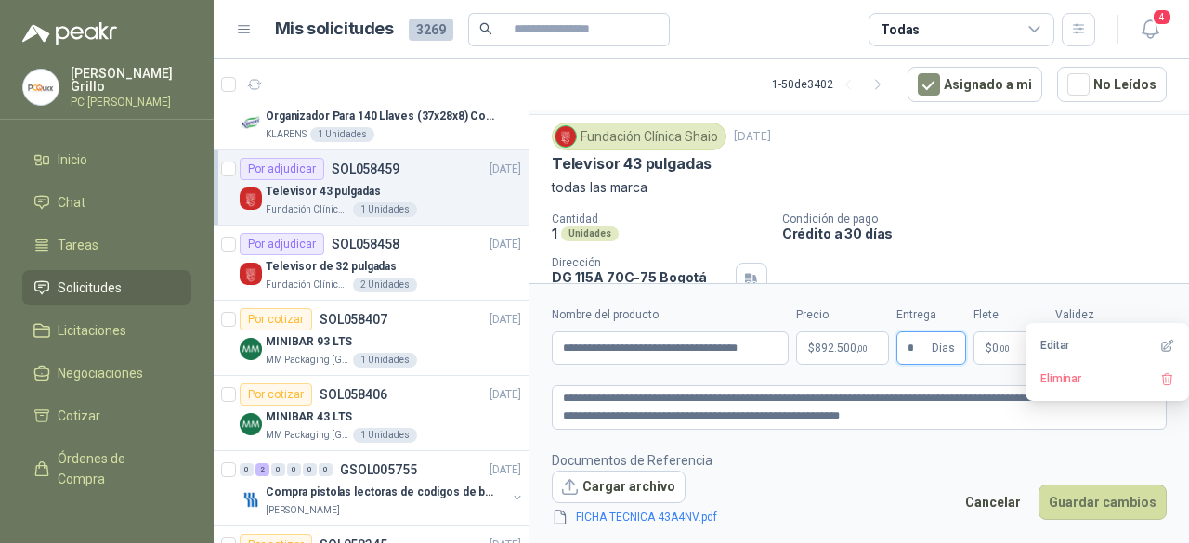
click at [917, 348] on input "*" at bounding box center [918, 349] width 20 height 32
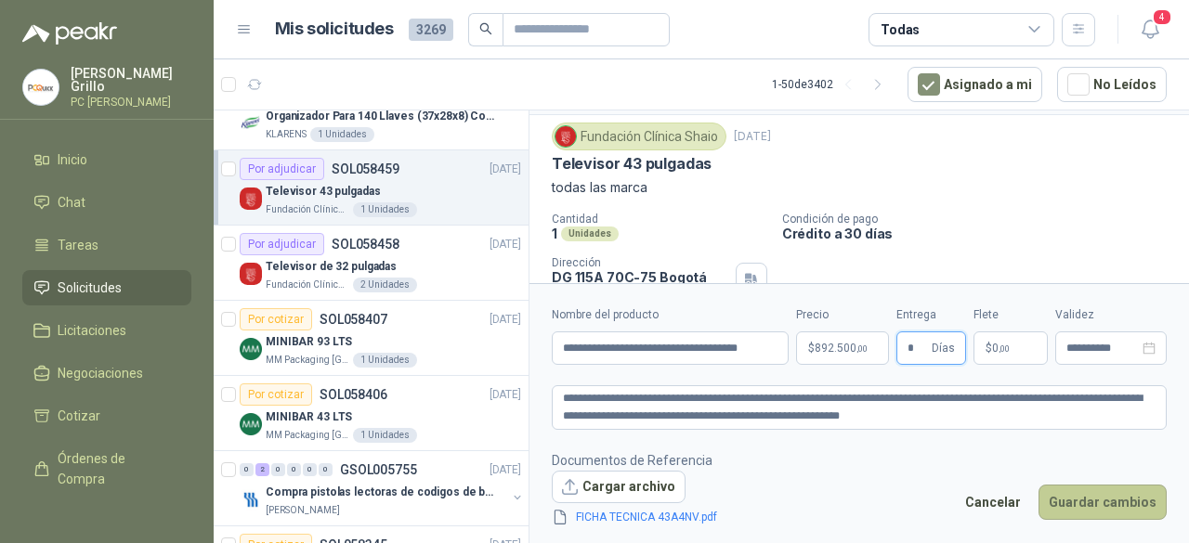
type input "*"
click at [1104, 490] on button "Guardar cambios" at bounding box center [1103, 502] width 128 height 35
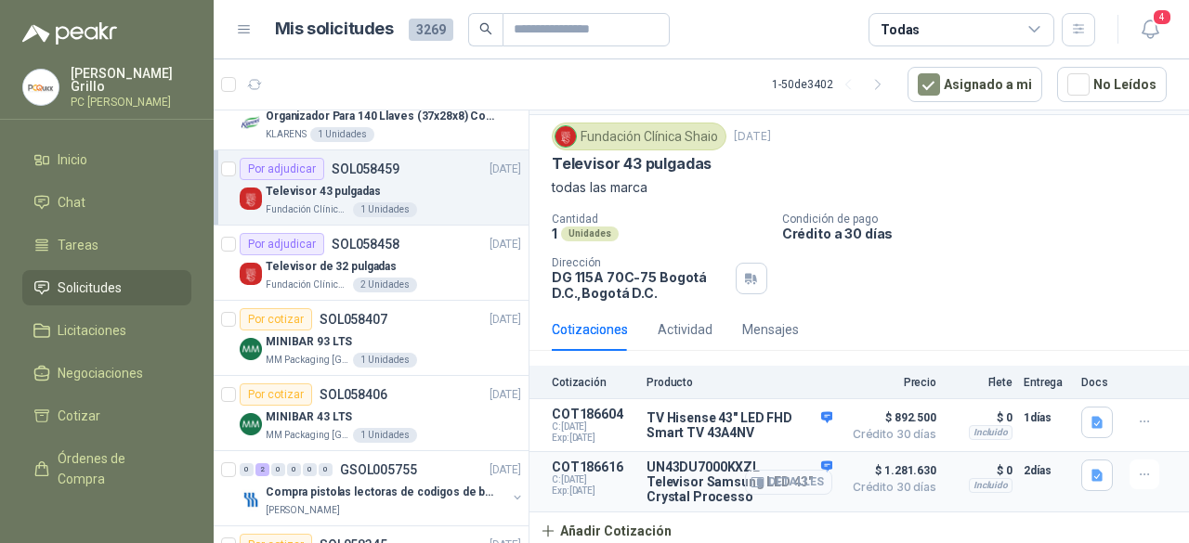
click at [752, 475] on button "Detalles" at bounding box center [788, 482] width 87 height 25
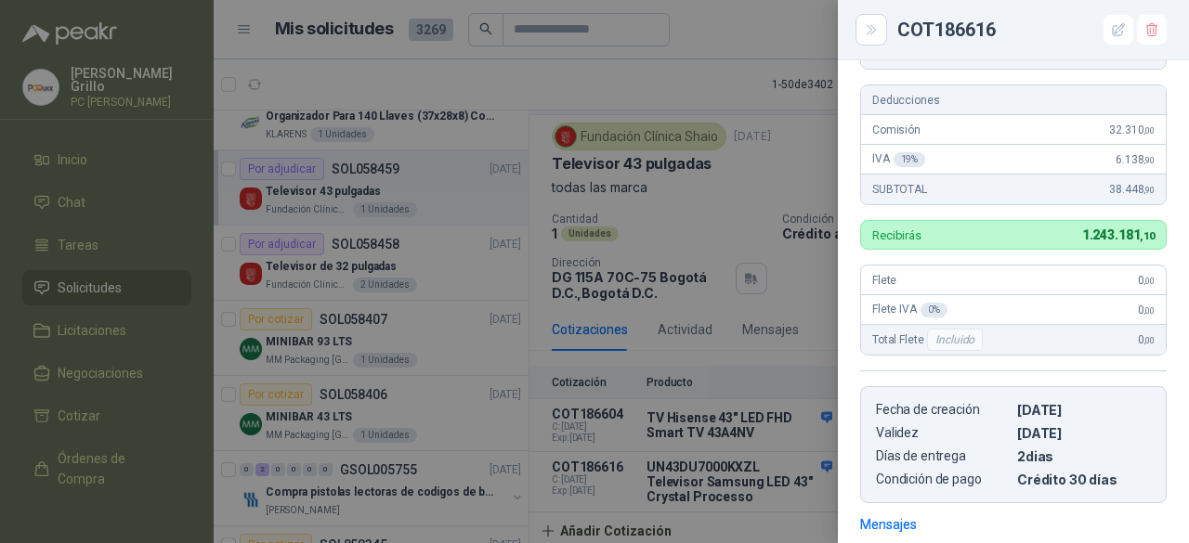
scroll to position [255, 0]
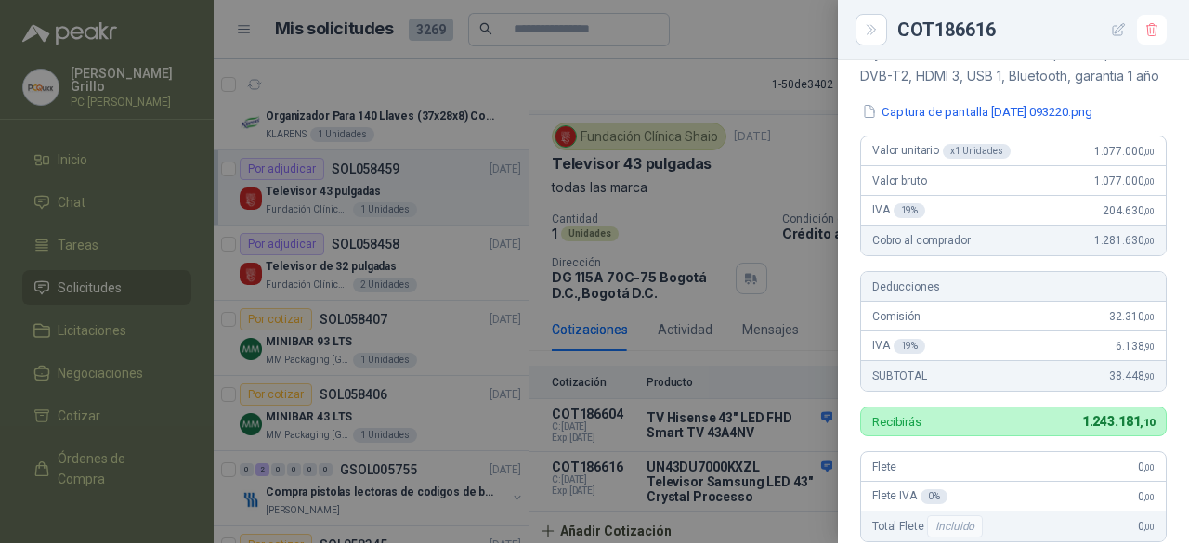
click at [1109, 39] on button "button" at bounding box center [1119, 30] width 30 height 30
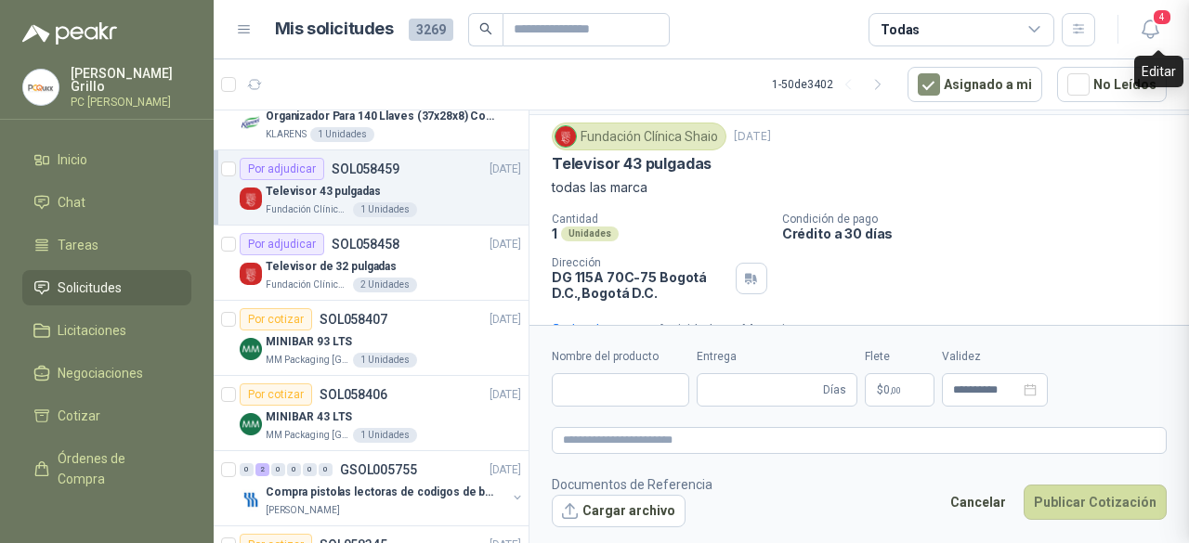
scroll to position [729, 0]
type input "**********"
type input "*"
type textarea "**********"
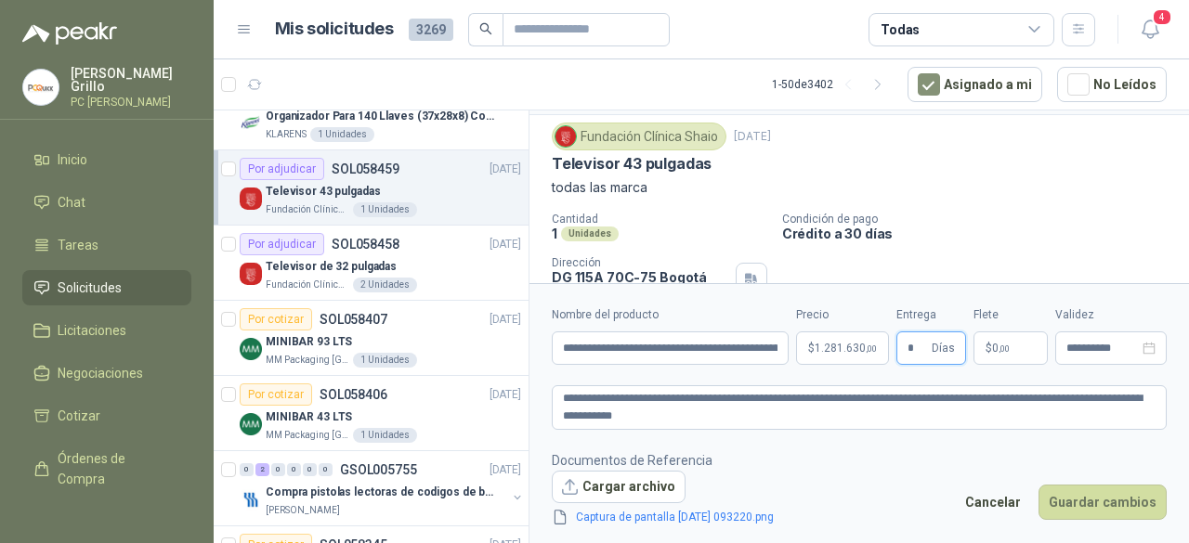
click at [909, 349] on input "*" at bounding box center [918, 349] width 20 height 32
type input "*"
click at [1081, 494] on button "Guardar cambios" at bounding box center [1103, 502] width 128 height 35
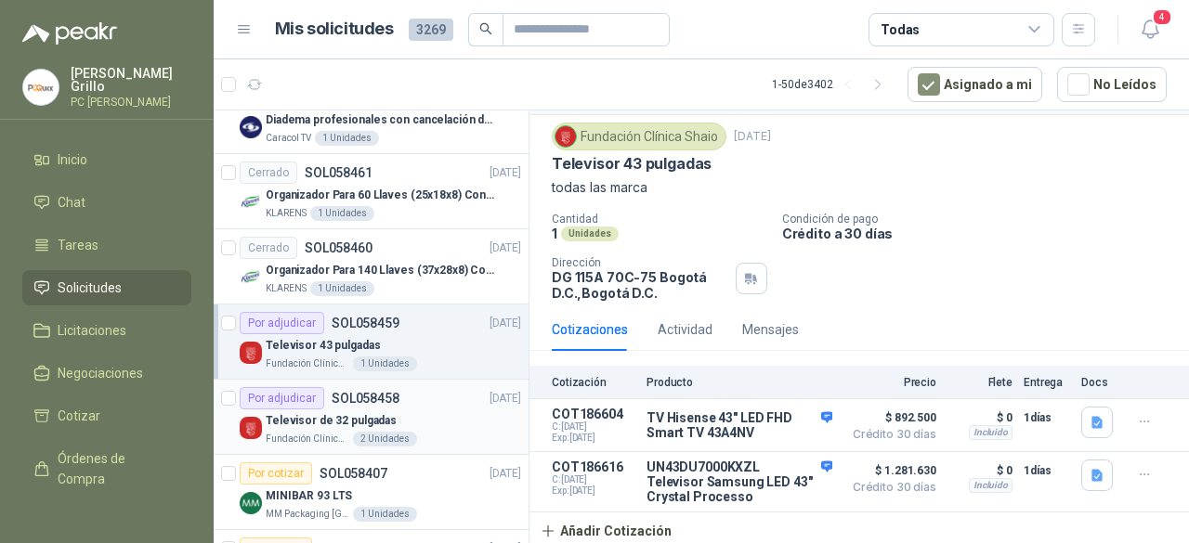
scroll to position [0, 0]
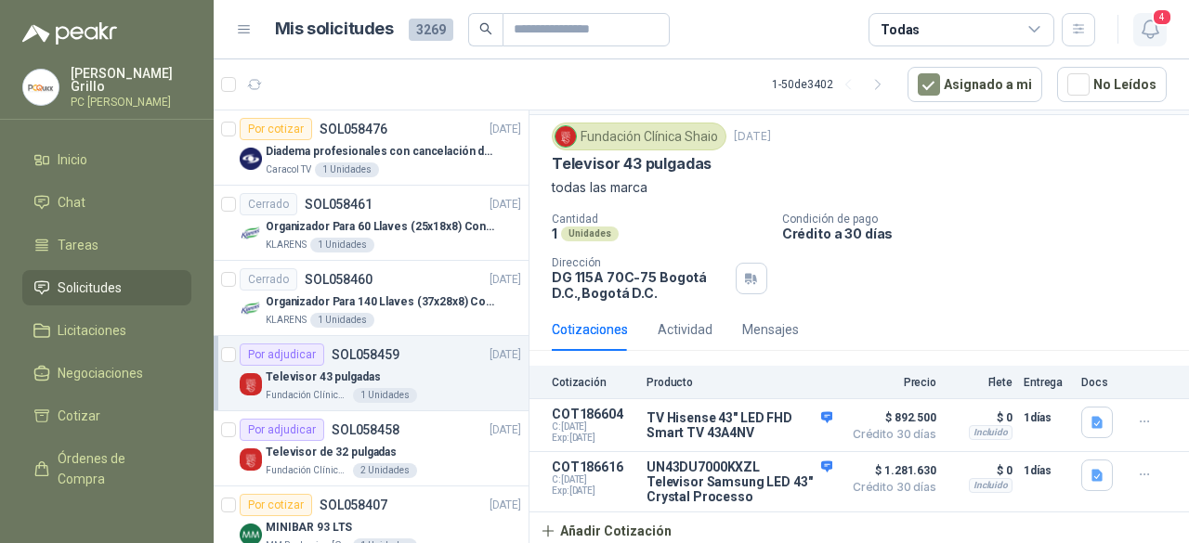
click at [1146, 36] on icon "button" at bounding box center [1150, 29] width 16 height 18
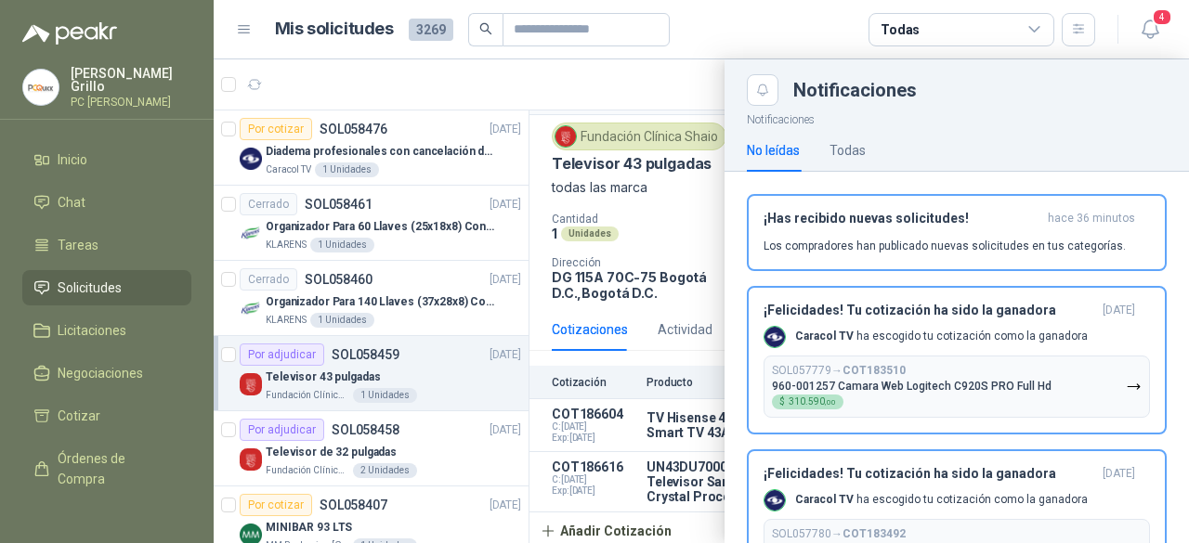
click at [561, 73] on div at bounding box center [701, 301] width 975 height 484
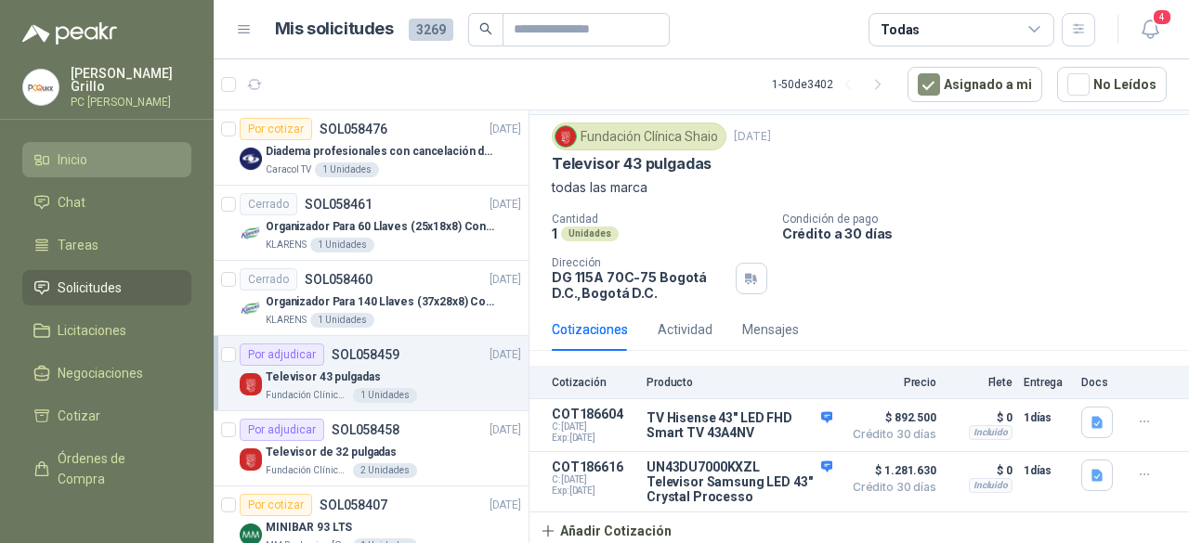
click at [76, 161] on span "Inicio" at bounding box center [73, 160] width 30 height 20
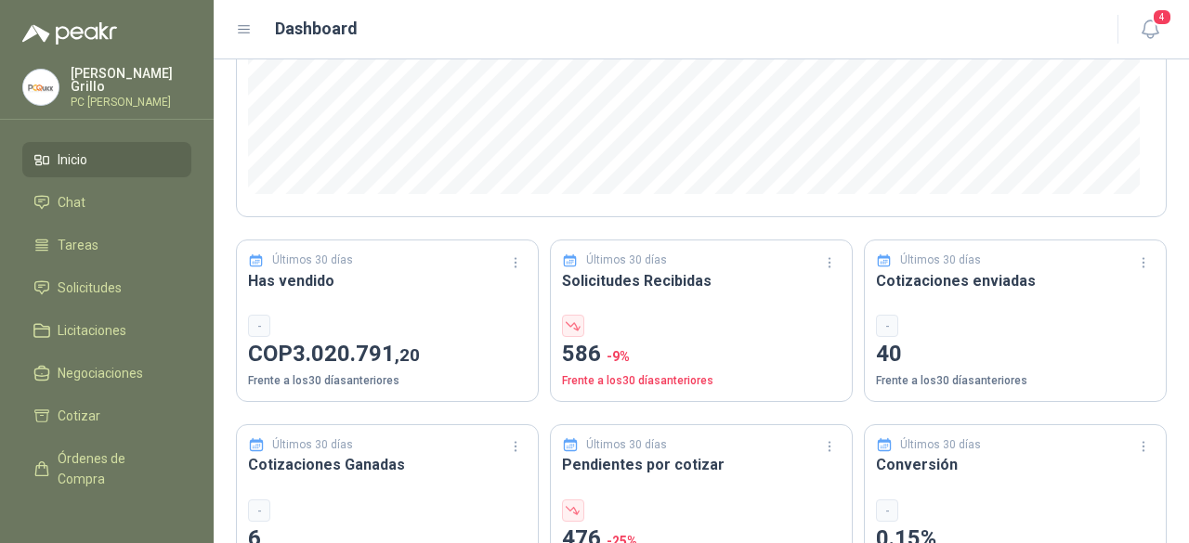
scroll to position [372, 0]
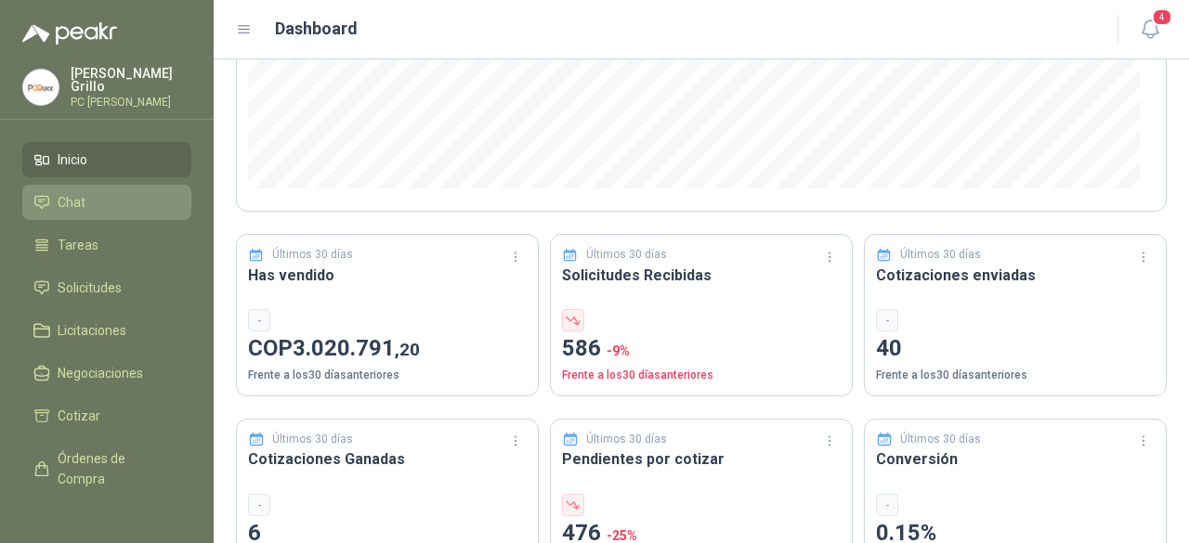
click at [80, 187] on link "Chat" at bounding box center [106, 202] width 169 height 35
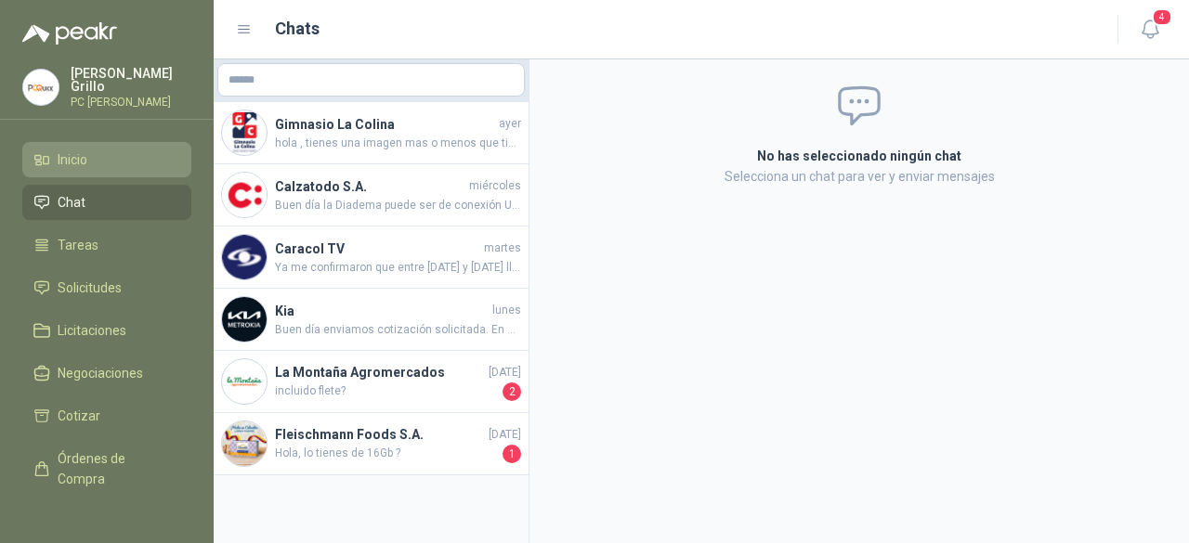
click at [150, 166] on link "Inicio" at bounding box center [106, 159] width 169 height 35
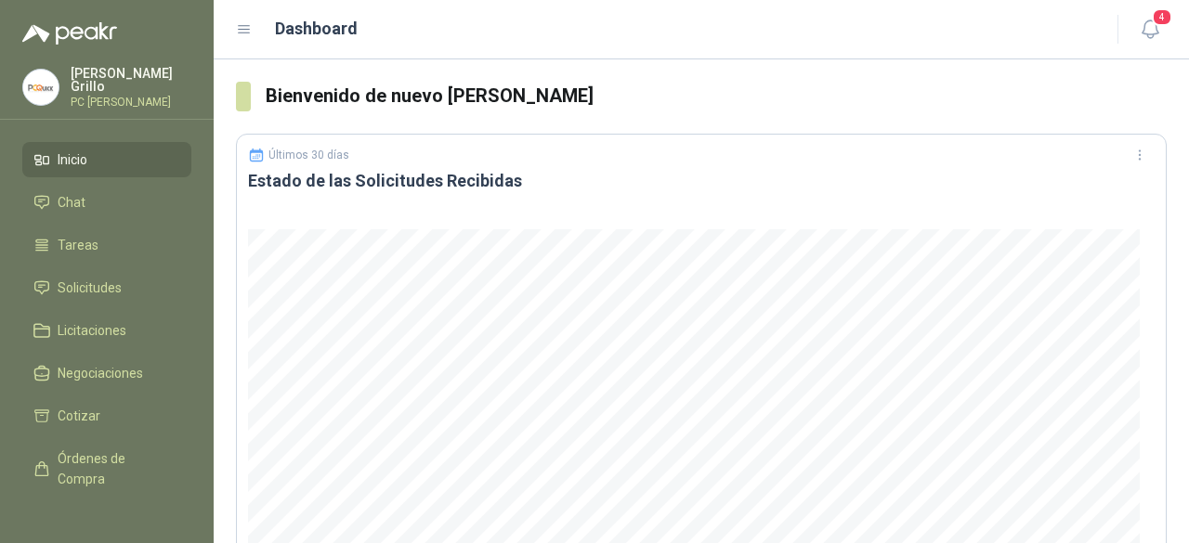
scroll to position [372, 0]
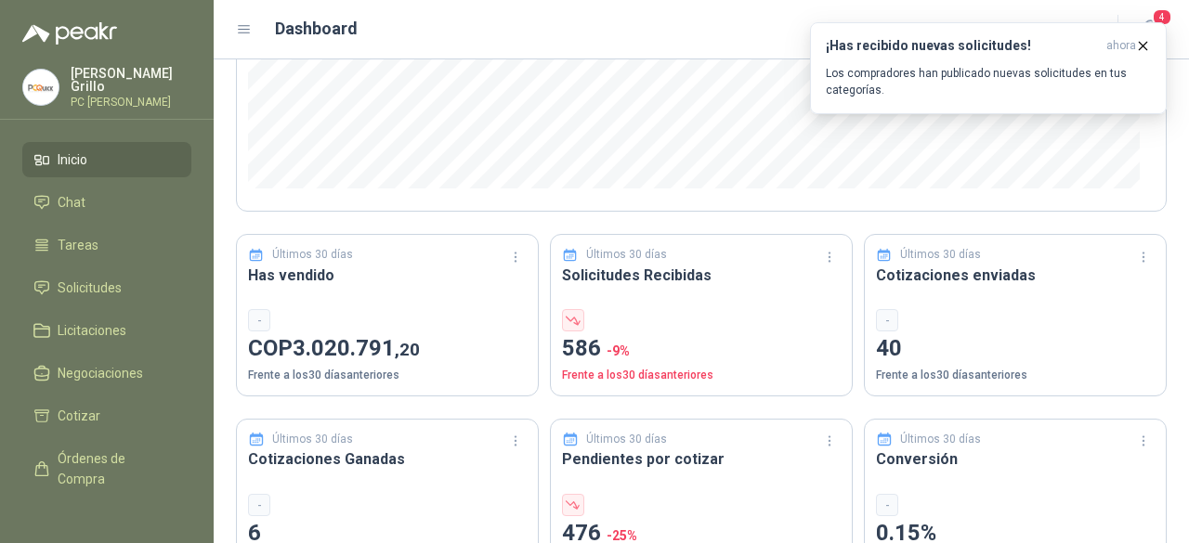
click at [85, 78] on p "[PERSON_NAME]" at bounding box center [131, 80] width 121 height 26
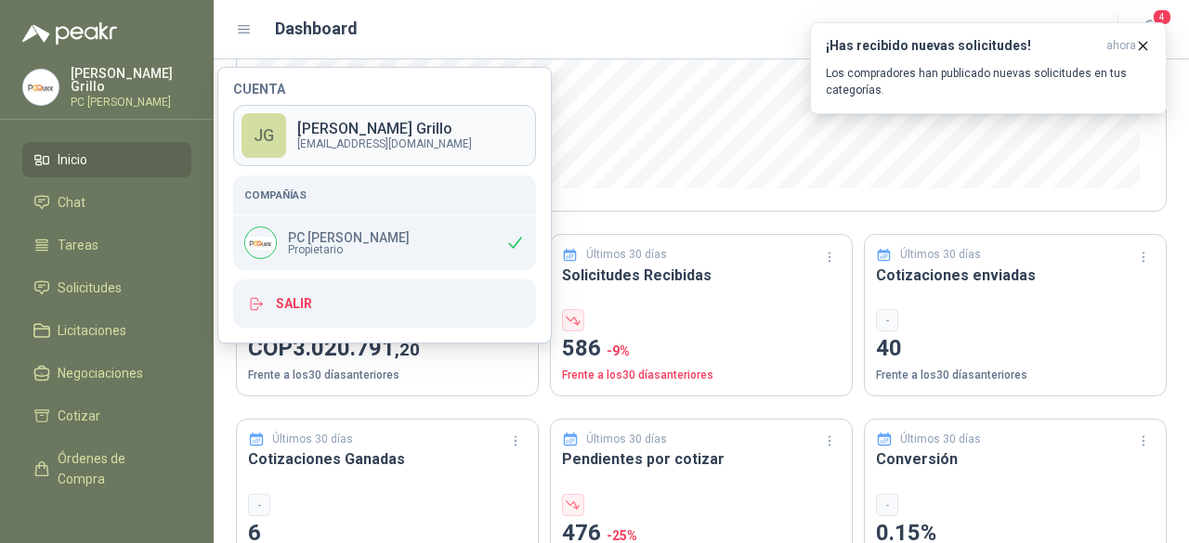
click at [318, 126] on p "[PERSON_NAME]" at bounding box center [384, 129] width 175 height 15
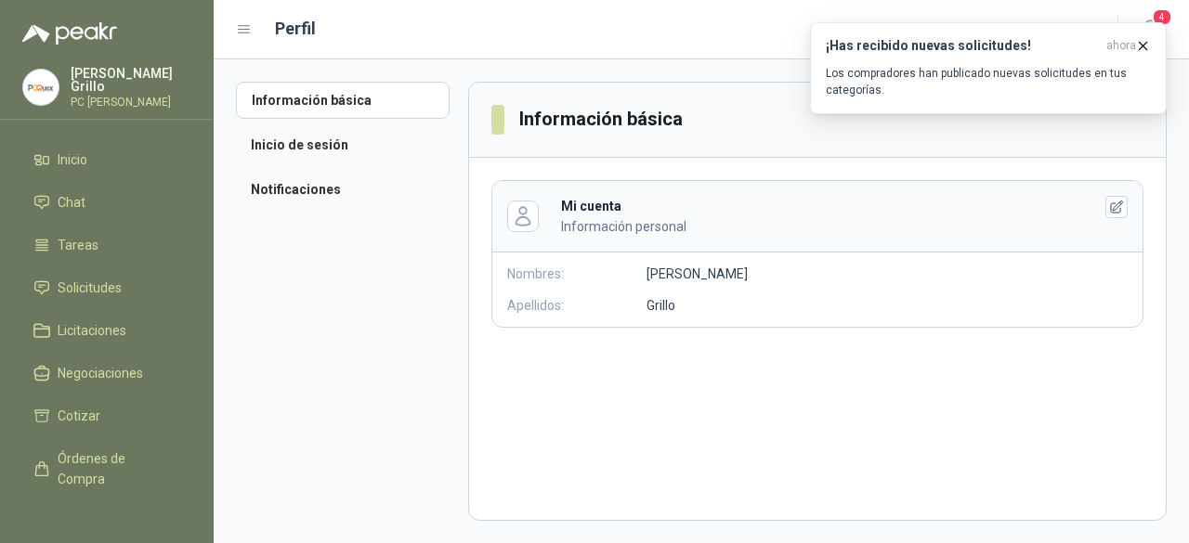
click at [77, 83] on p "[PERSON_NAME]" at bounding box center [131, 80] width 121 height 26
click at [656, 387] on section "Información básica Mi cuenta Información personal Nombres: [PERSON_NAME]: [PERS…" at bounding box center [817, 301] width 699 height 439
click at [1146, 48] on icon "button" at bounding box center [1143, 45] width 7 height 7
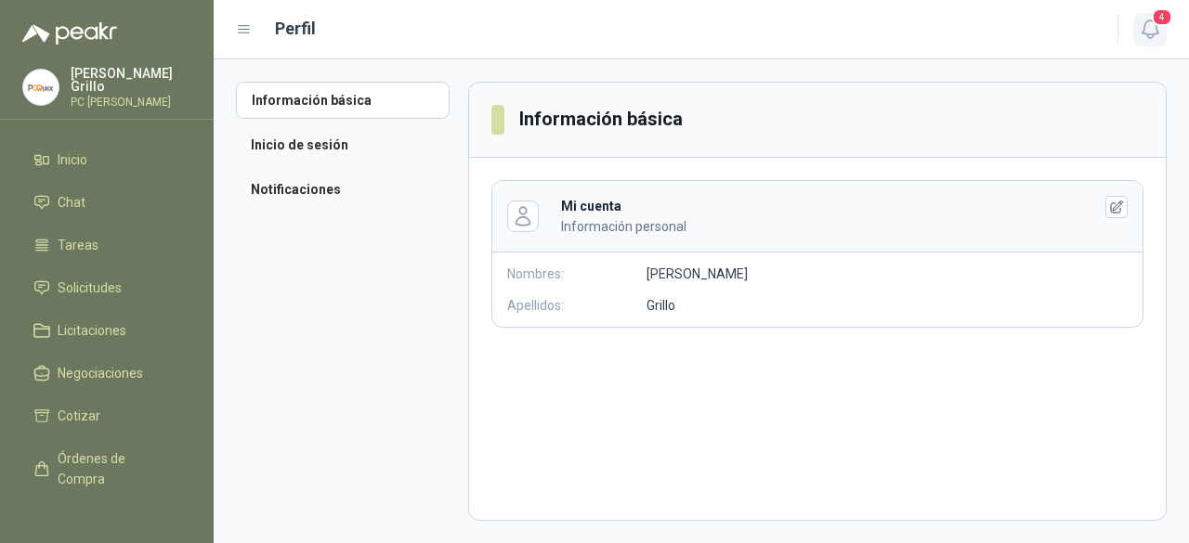
click at [1149, 29] on icon "button" at bounding box center [1150, 29] width 23 height 23
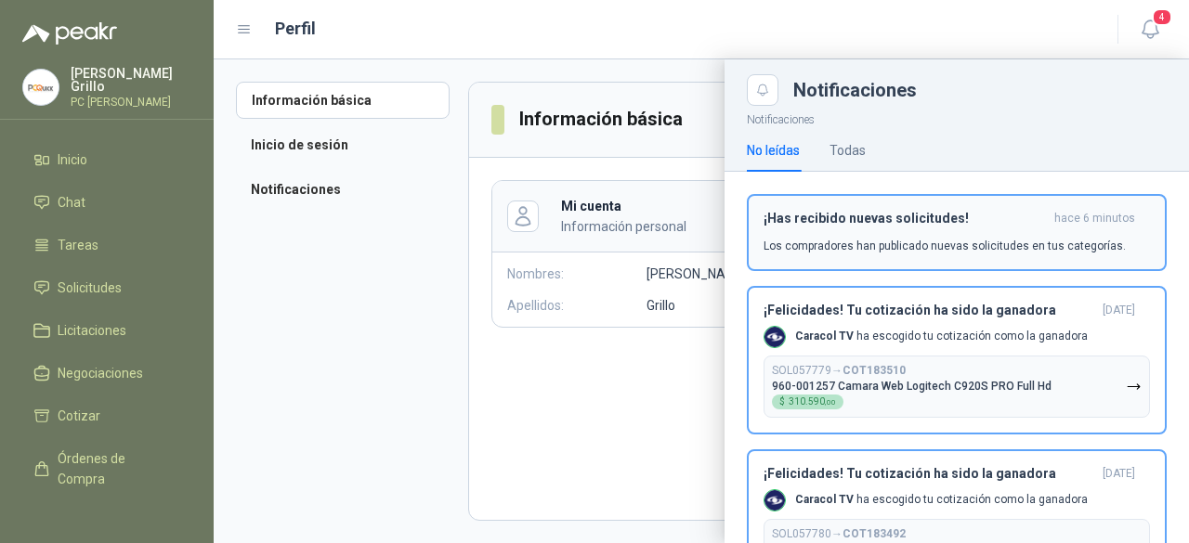
click at [809, 207] on button "¡Has recibido nuevas solicitudes! hace 6 minutos Los compradores han publicado …" at bounding box center [957, 232] width 420 height 77
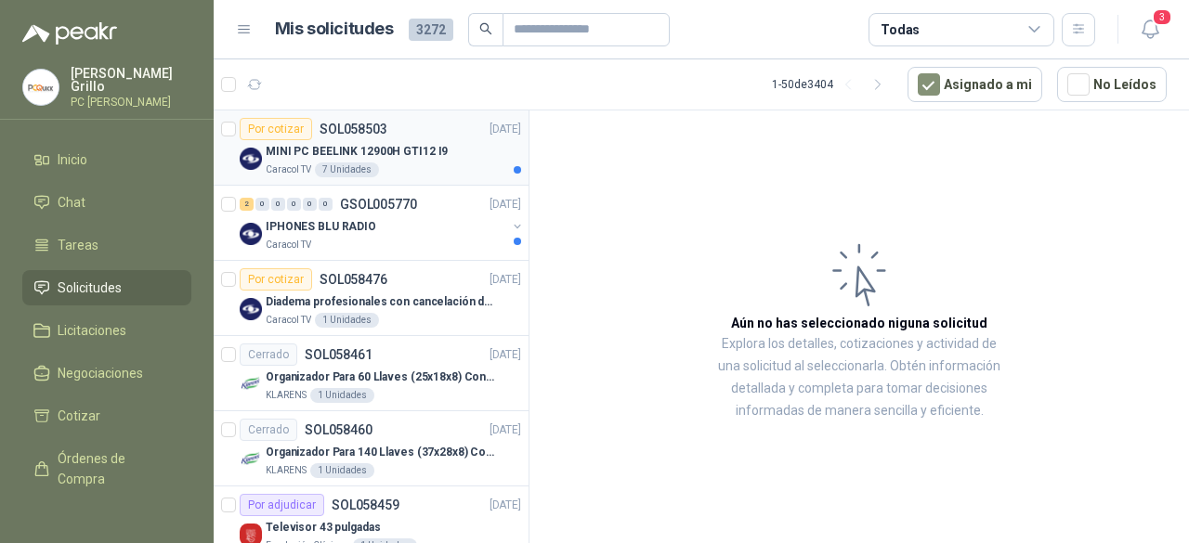
click at [379, 165] on div "Caracol TV 7 Unidades" at bounding box center [393, 170] width 255 height 15
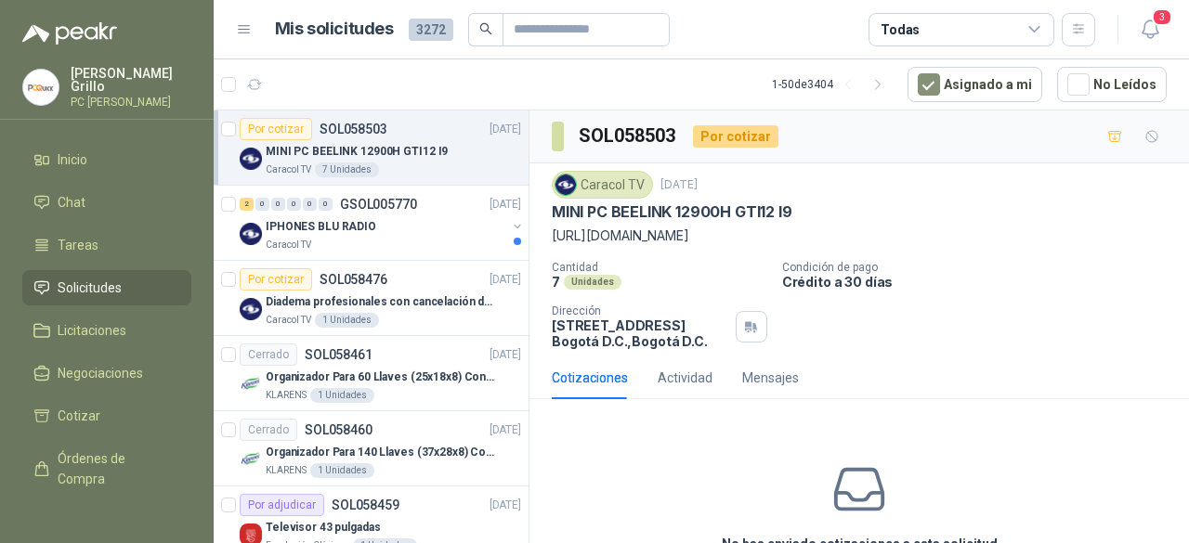
drag, startPoint x: 554, startPoint y: 235, endPoint x: 794, endPoint y: 268, distance: 242.9
click at [794, 268] on div "Caracol TV [DATE] MINI PC BEELINK 12900H GTI12 I9 [URL][DOMAIN_NAME] Cantidad 7…" at bounding box center [859, 260] width 615 height 178
click at [398, 216] on div "IPHONES BLU RADIO" at bounding box center [386, 227] width 241 height 22
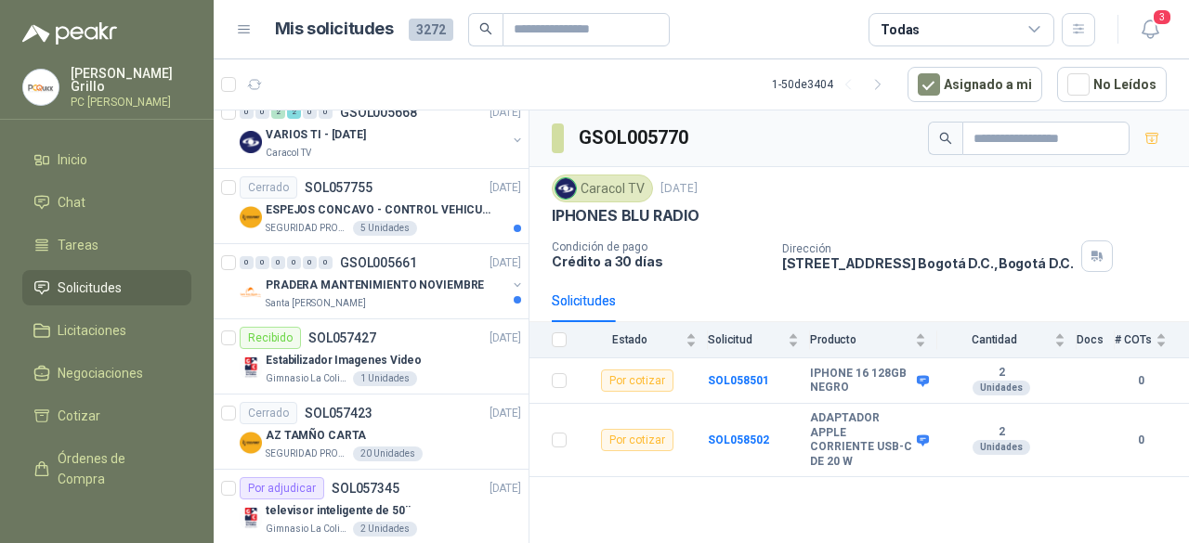
scroll to position [2601, 0]
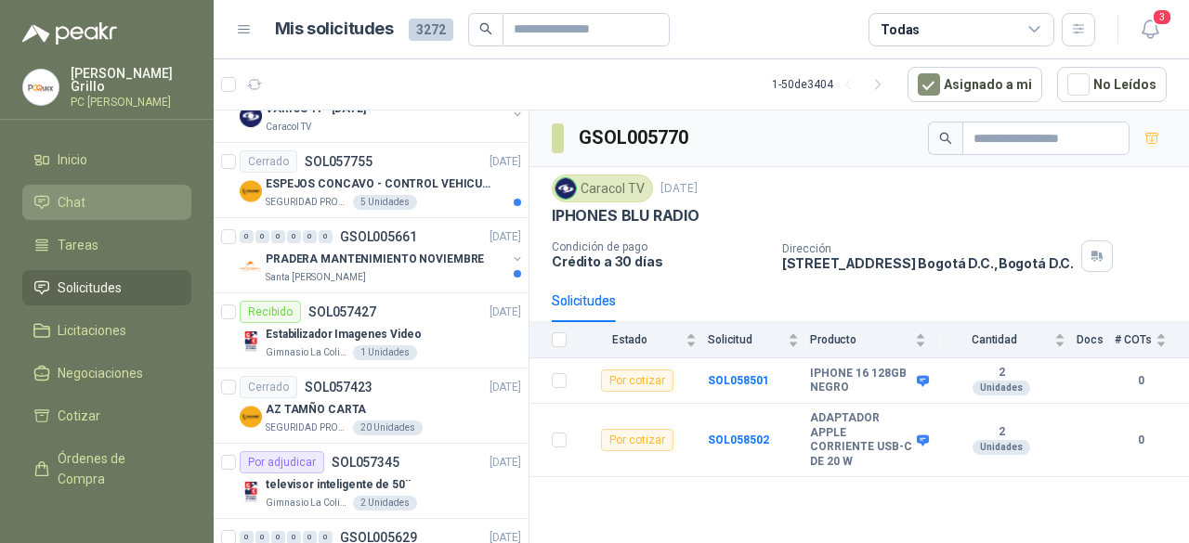
click at [85, 192] on li "Chat" at bounding box center [106, 202] width 147 height 20
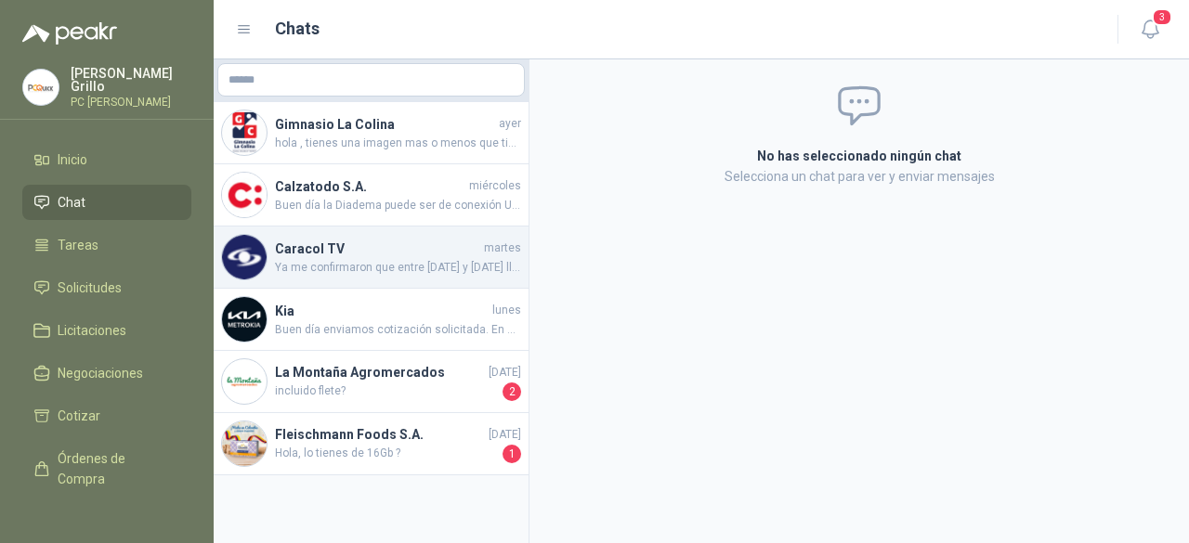
click at [334, 272] on span "Ya me confirmaron que entre [DATE] y [DATE] llegan los cotizados originalmente …" at bounding box center [398, 268] width 246 height 18
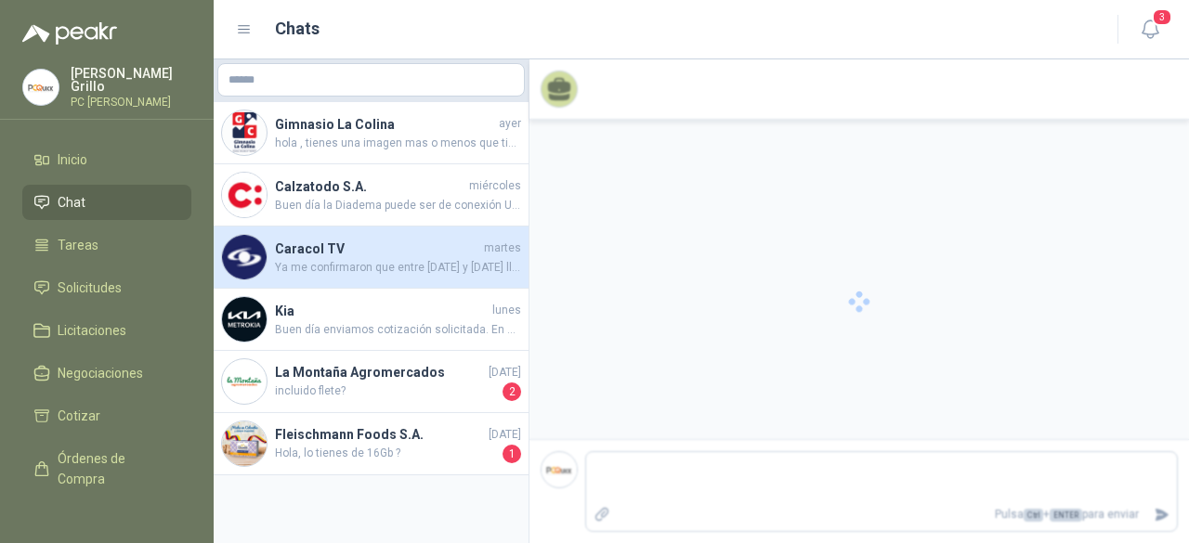
scroll to position [715, 0]
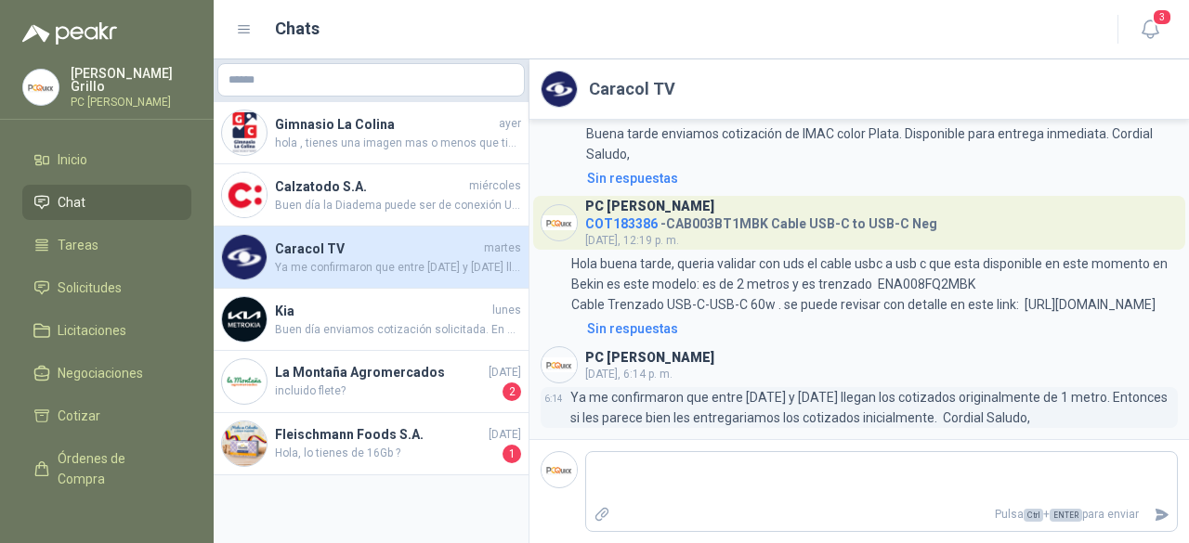
click at [829, 408] on p "Ya me confirmaron que entre [DATE] y [DATE] llegan los cotizados originalmente …" at bounding box center [874, 407] width 608 height 41
drag, startPoint x: 829, startPoint y: 408, endPoint x: 729, endPoint y: 387, distance: 101.5
click at [729, 387] on div "PC QUICK [DATE], 6:14 p. m. 6:14 Ya me confirmaron que entre [DATE] y [DATE] ll…" at bounding box center [859, 388] width 637 height 82
drag, startPoint x: 1080, startPoint y: 423, endPoint x: 552, endPoint y: 400, distance: 528.1
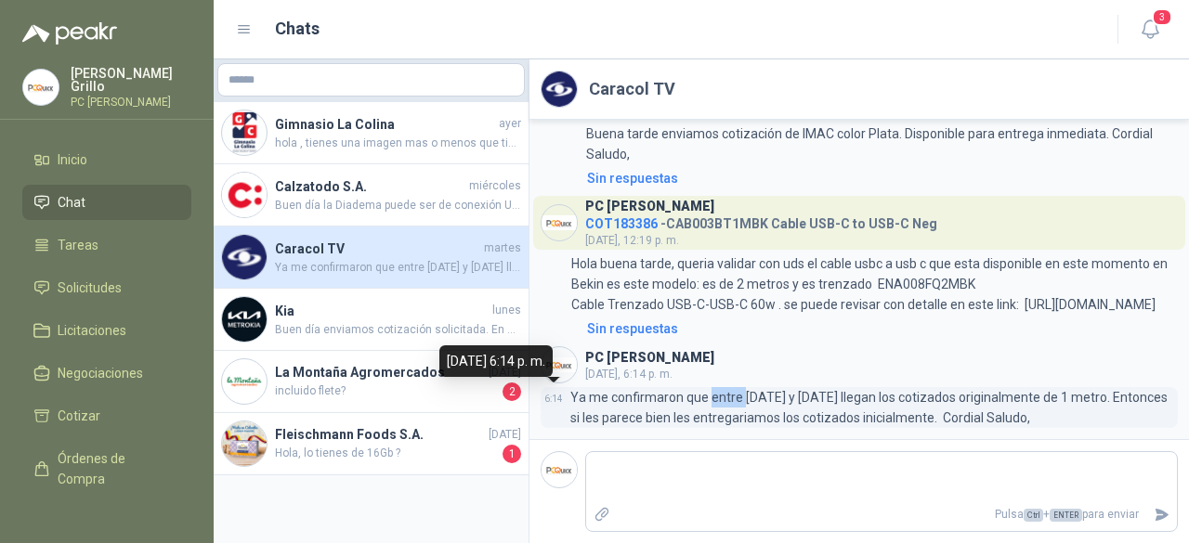
click at [552, 400] on div "6:14 Ya me confirmaron que entre [DATE] y [DATE] llegan los cotizados originalm…" at bounding box center [859, 407] width 637 height 41
click at [576, 402] on p "Ya me confirmaron que entre [DATE] y [DATE] llegan los cotizados originalmente …" at bounding box center [874, 407] width 608 height 41
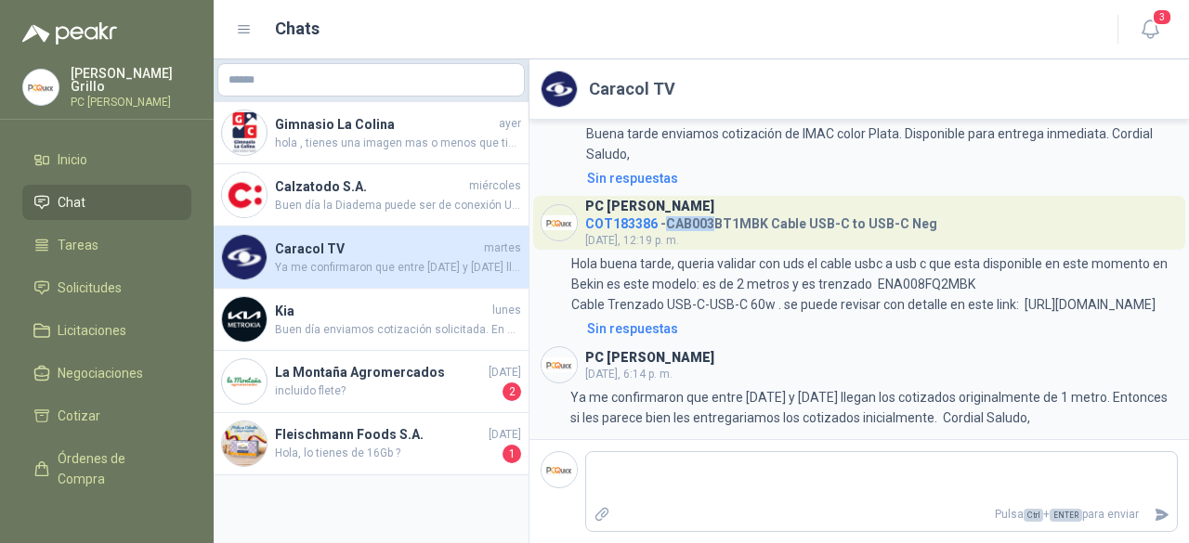
drag, startPoint x: 668, startPoint y: 201, endPoint x: 751, endPoint y: 201, distance: 82.7
click at [723, 212] on h4 "COT183386 - CAB003BT1MBK Cable USB-C to USB-C Neg" at bounding box center [761, 221] width 352 height 18
drag, startPoint x: 751, startPoint y: 201, endPoint x: 776, endPoint y: 201, distance: 25.1
click at [776, 212] on h4 "COT183386 - CAB003BT1MBK Cable USB-C to USB-C Neg" at bounding box center [761, 221] width 352 height 18
drag, startPoint x: 668, startPoint y: 207, endPoint x: 936, endPoint y: 201, distance: 268.6
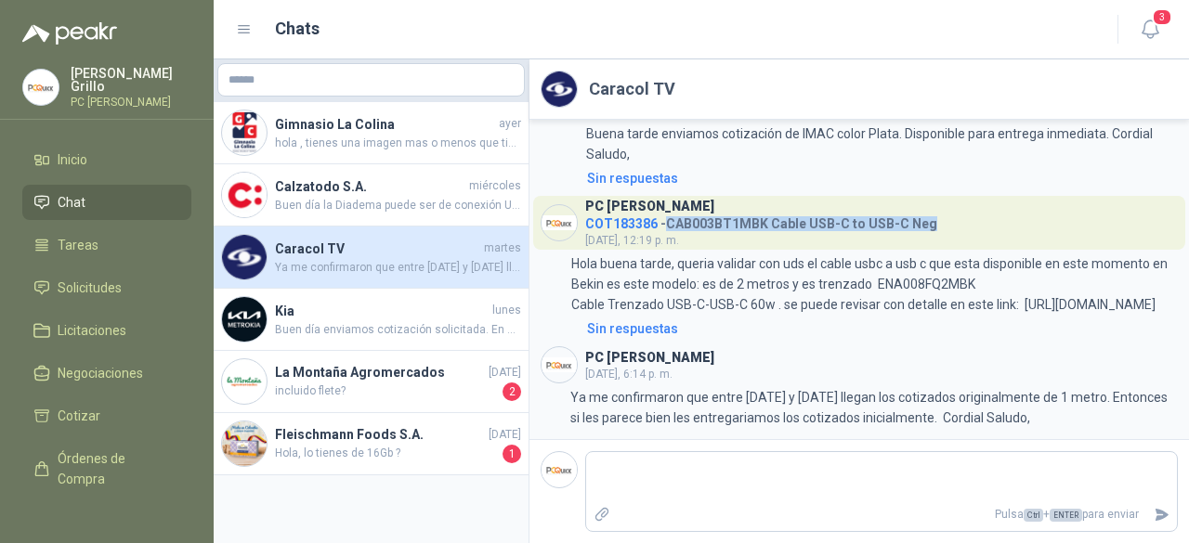
click at [936, 201] on header "PC QUICK COT183386 - CAB003BT1MBK Cable USB-C to USB-C Neg [DATE], 12:19 p. m." at bounding box center [859, 223] width 652 height 54
copy h4 "CAB003BT1MBK Cable USB-C to USB-C Neg"
click at [65, 293] on span "Solicitudes" at bounding box center [90, 288] width 64 height 20
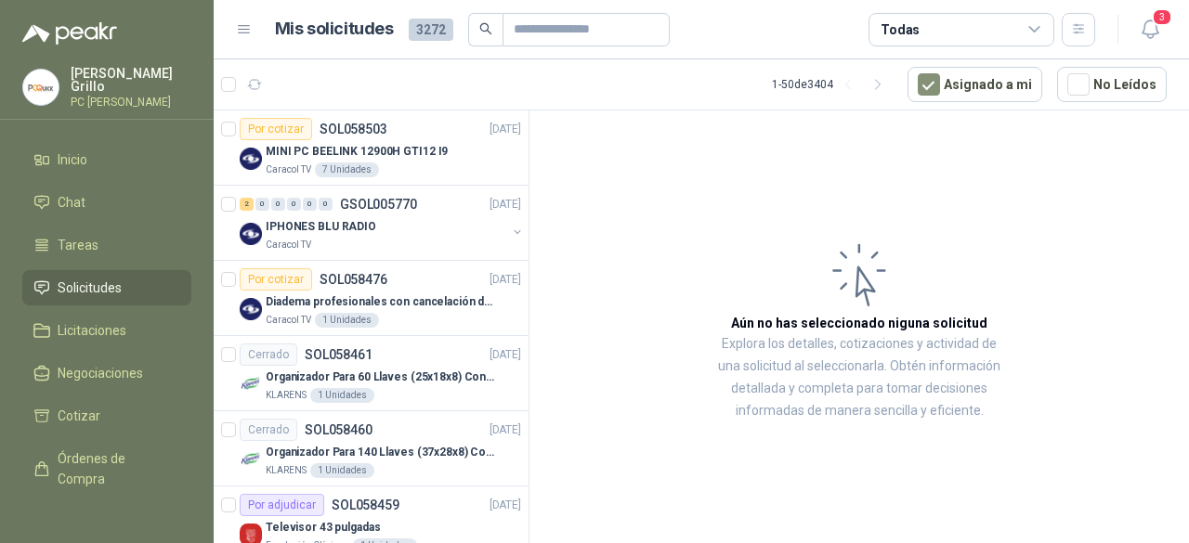
click at [920, 42] on div "Todas" at bounding box center [962, 29] width 186 height 33
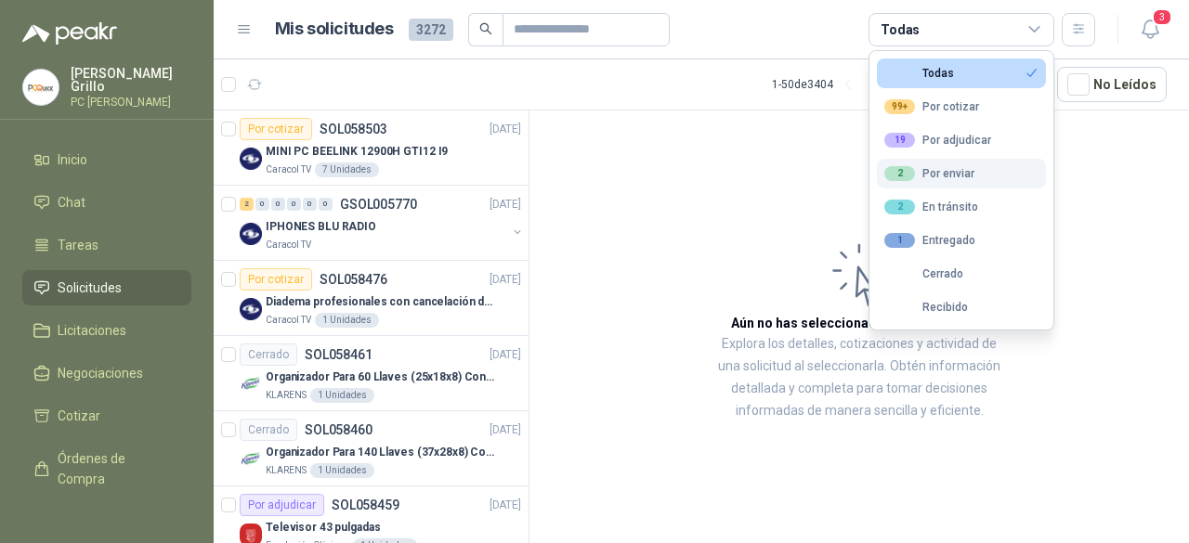
click at [931, 179] on div "2 Por enviar" at bounding box center [929, 173] width 90 height 15
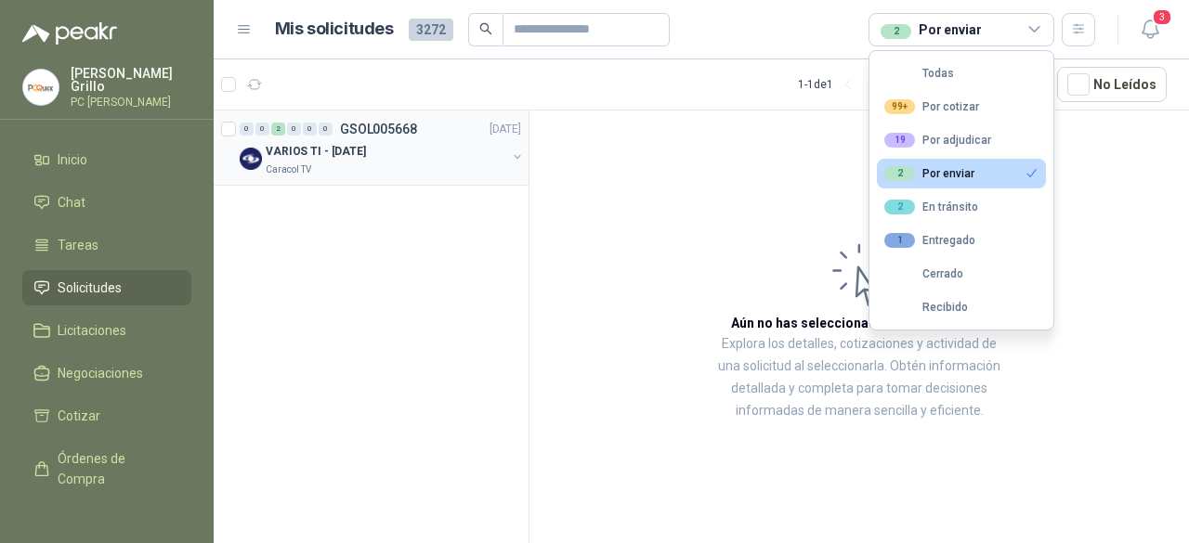
click at [329, 169] on div "Caracol TV" at bounding box center [386, 170] width 241 height 15
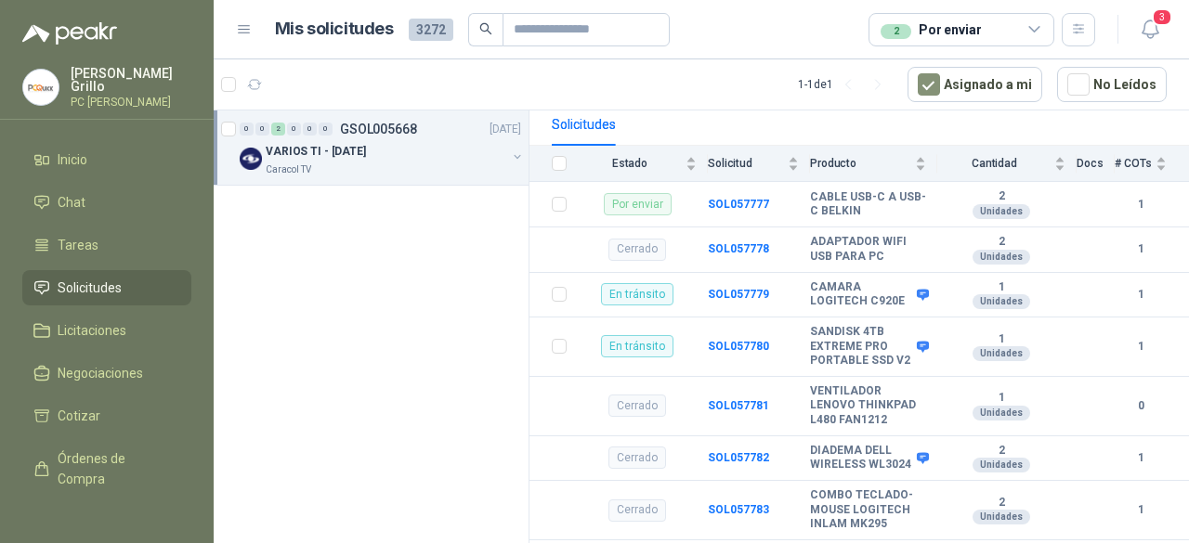
scroll to position [186, 0]
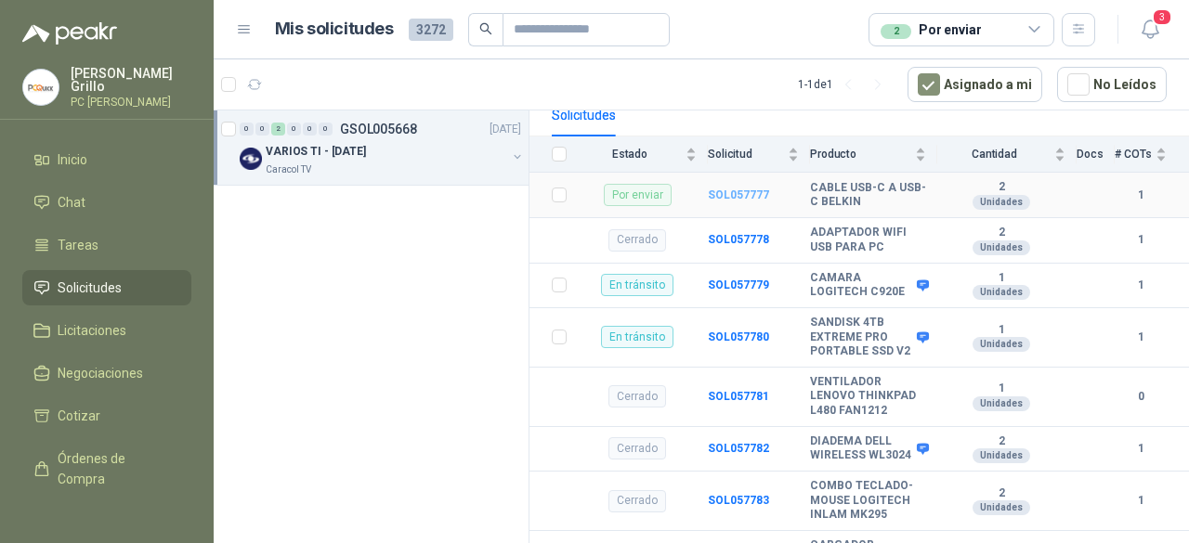
click at [732, 195] on b "SOL057777" at bounding box center [738, 195] width 61 height 13
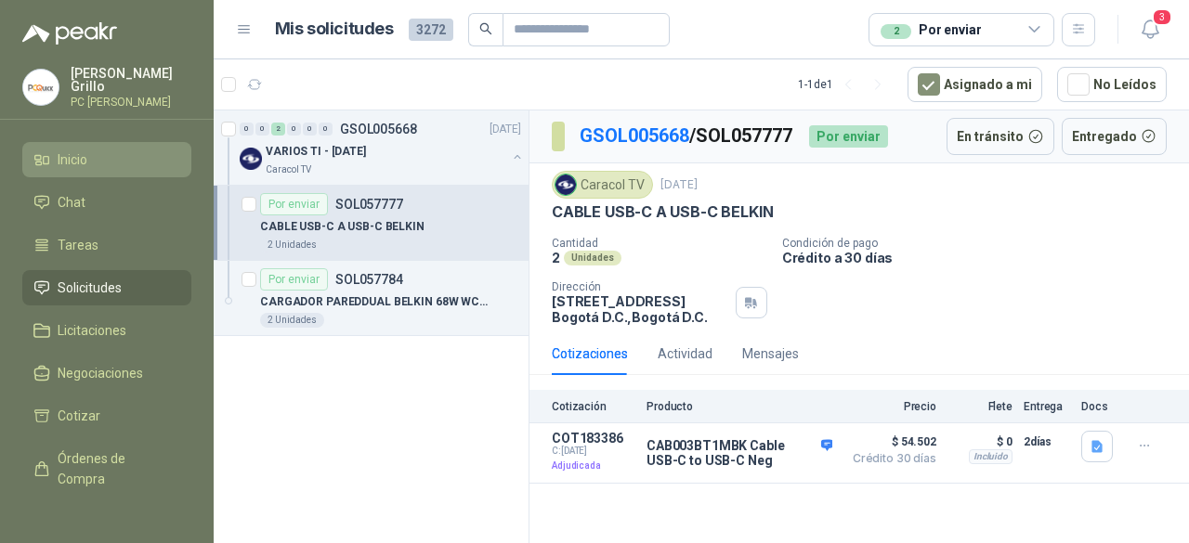
click at [49, 154] on icon at bounding box center [41, 159] width 17 height 17
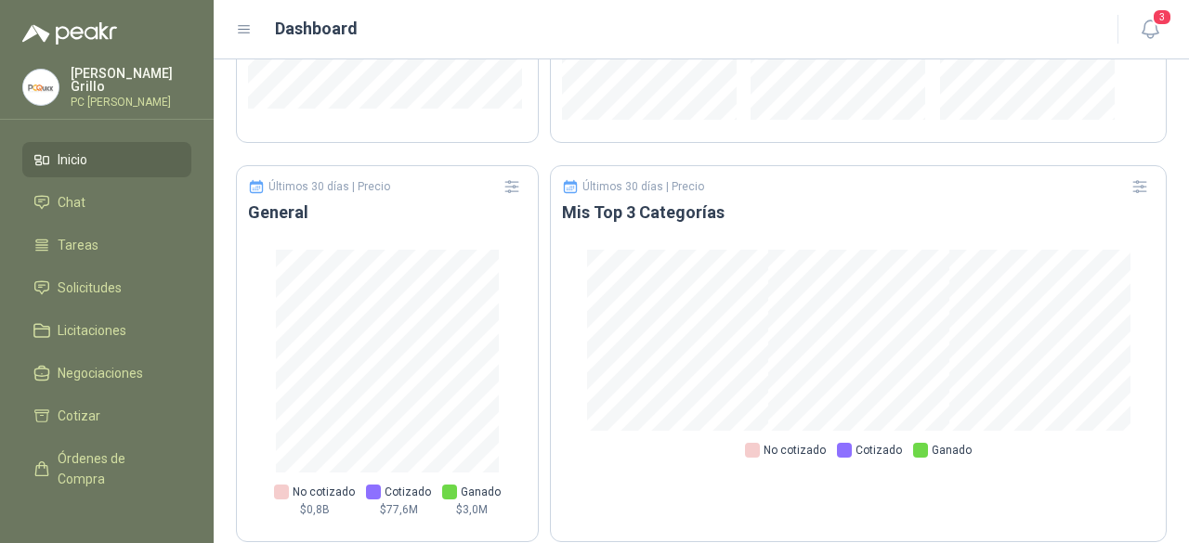
scroll to position [1256, 0]
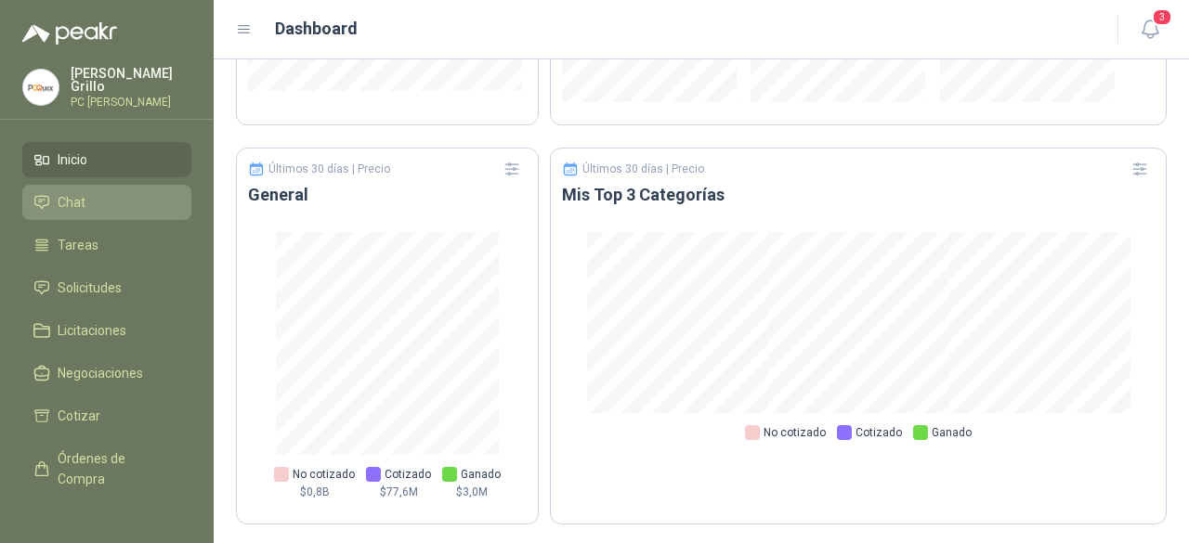
click at [83, 194] on span "Chat" at bounding box center [72, 202] width 28 height 20
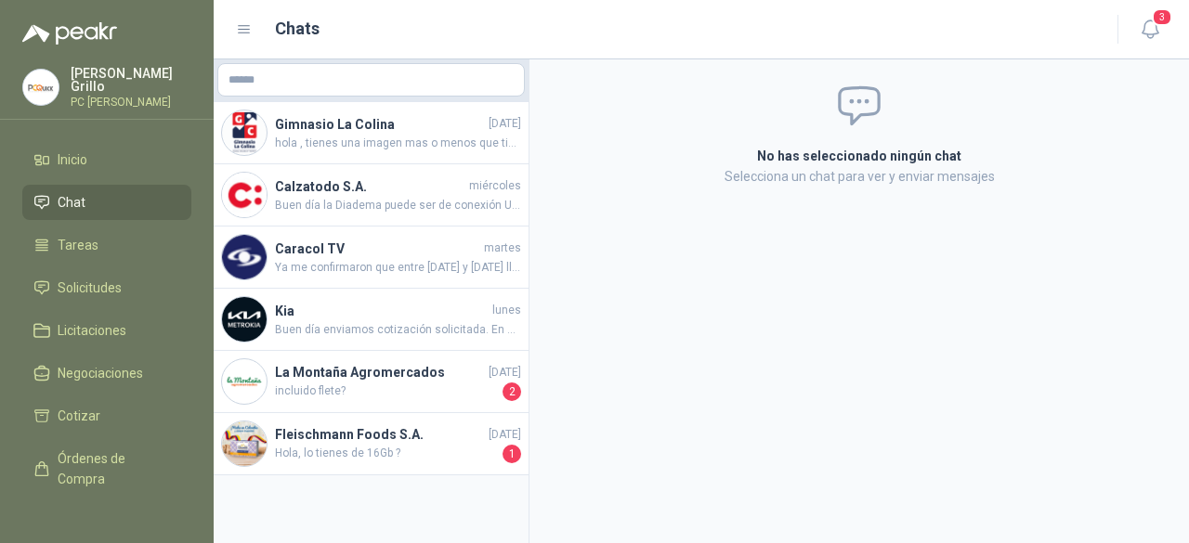
click at [80, 177] on ul "Inicio Chat Tareas Solicitudes Licitaciones Negociaciones Cotizar Órdenes de Co…" at bounding box center [107, 320] width 214 height 357
click at [80, 162] on span "Inicio" at bounding box center [73, 160] width 30 height 20
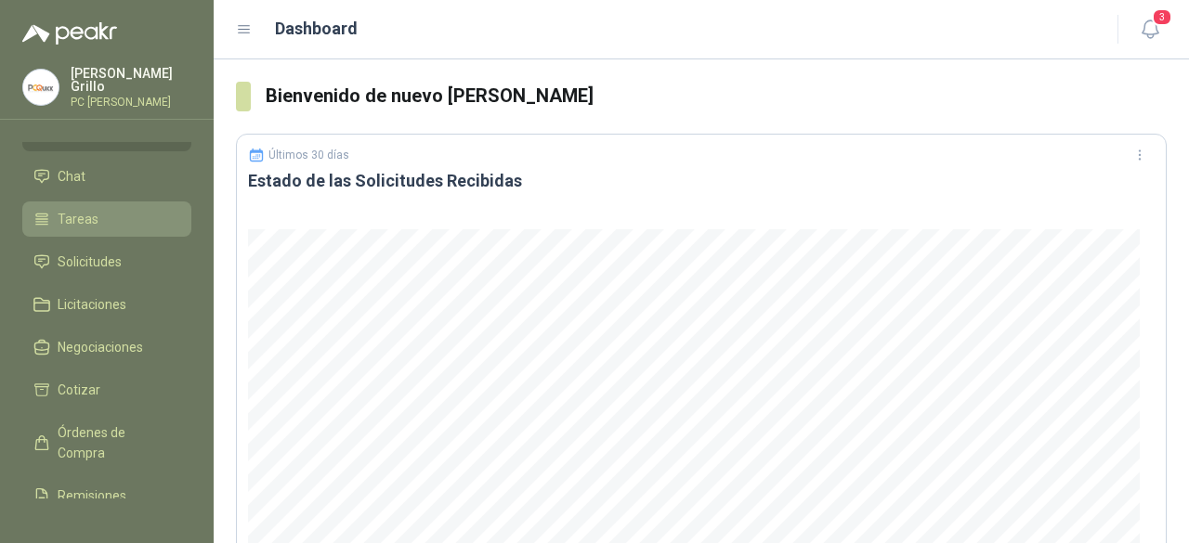
scroll to position [93, 0]
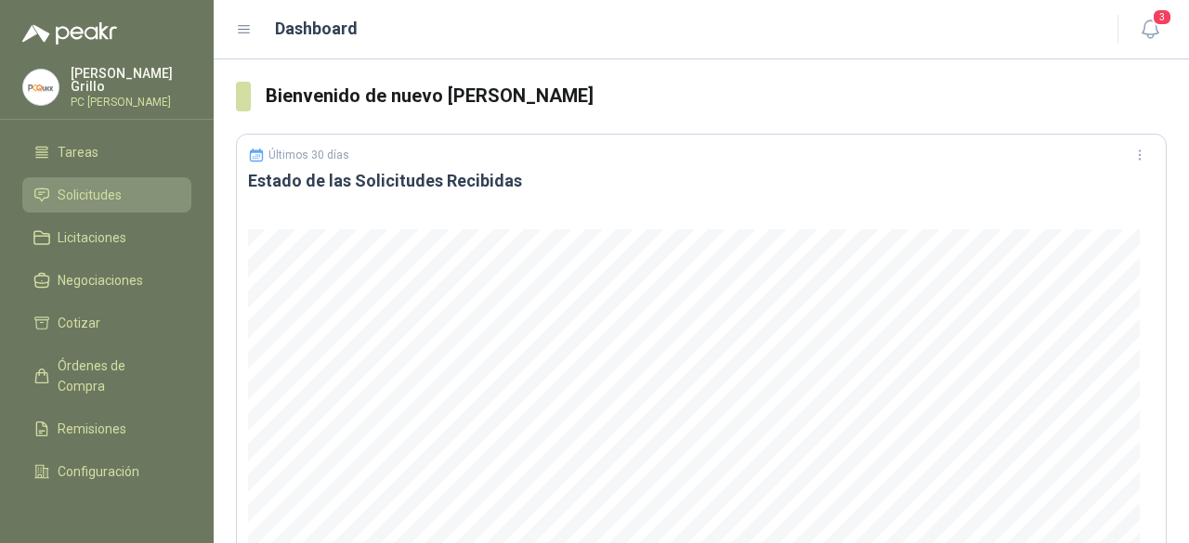
click at [91, 185] on span "Solicitudes" at bounding box center [90, 195] width 64 height 20
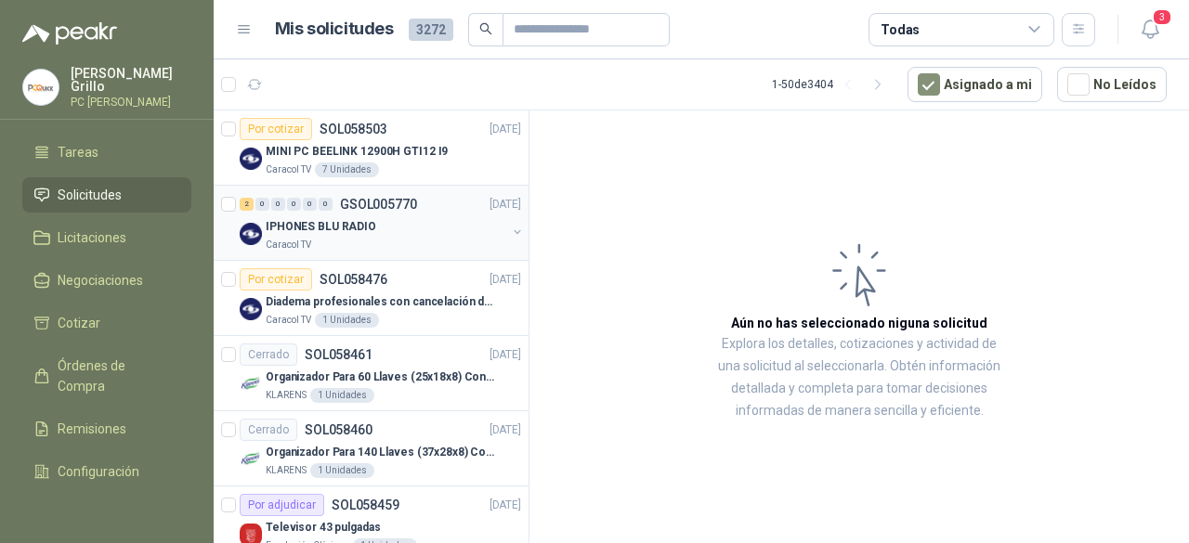
click at [302, 242] on p "Caracol TV" at bounding box center [289, 245] width 46 height 15
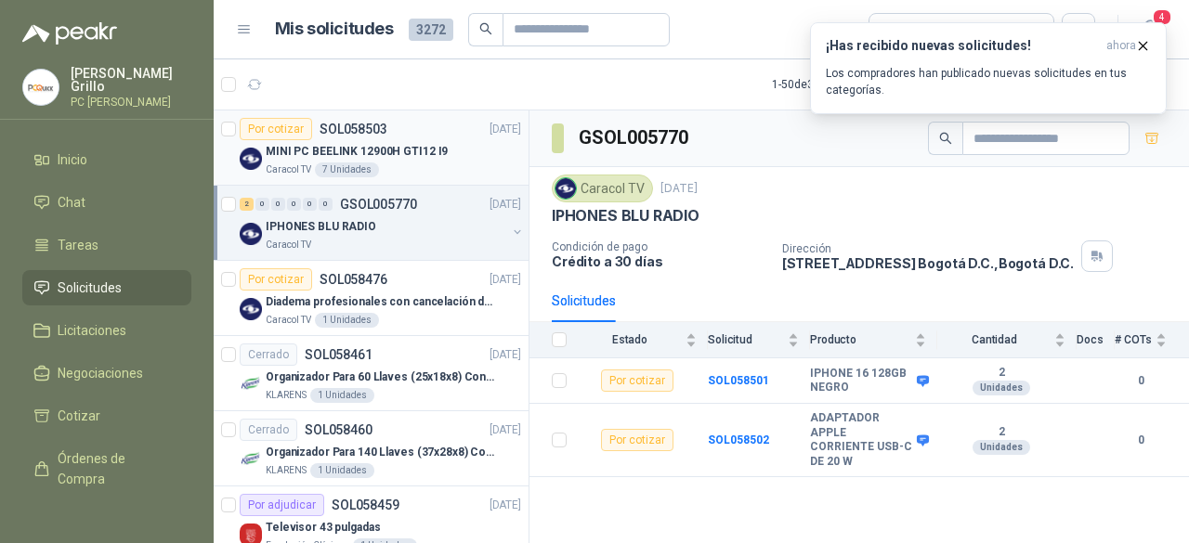
click at [381, 143] on p "MINI PC BEELINK 12900H GTI12 I9" at bounding box center [357, 152] width 182 height 18
